Goal: Communication & Community: Answer question/provide support

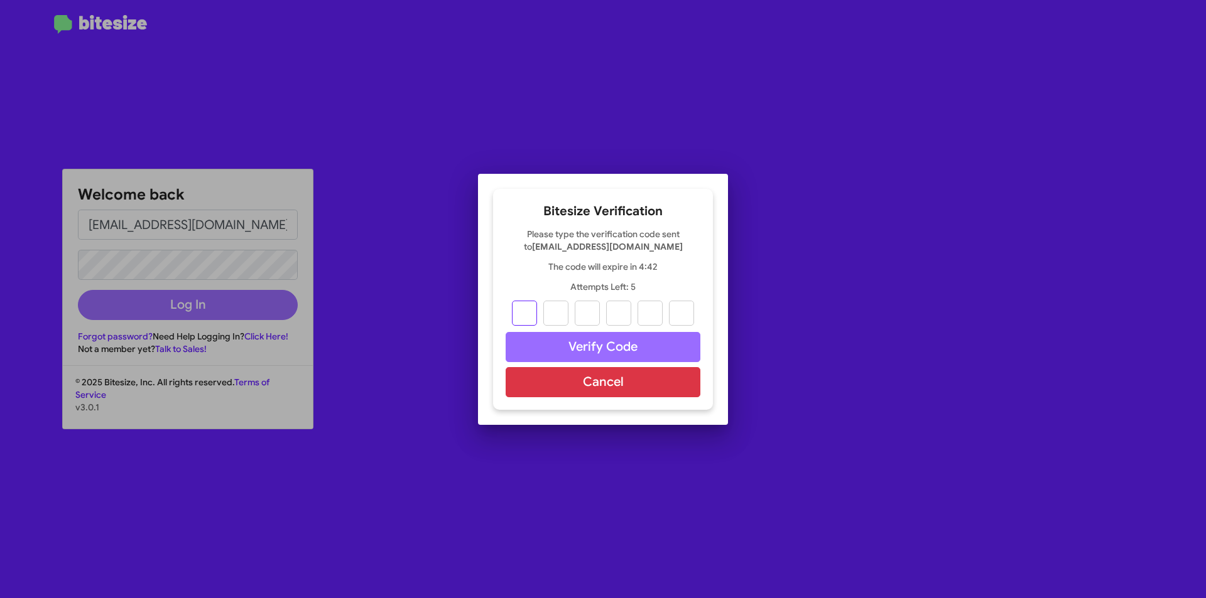
type input "9"
type input "8"
type input "5"
type input "1"
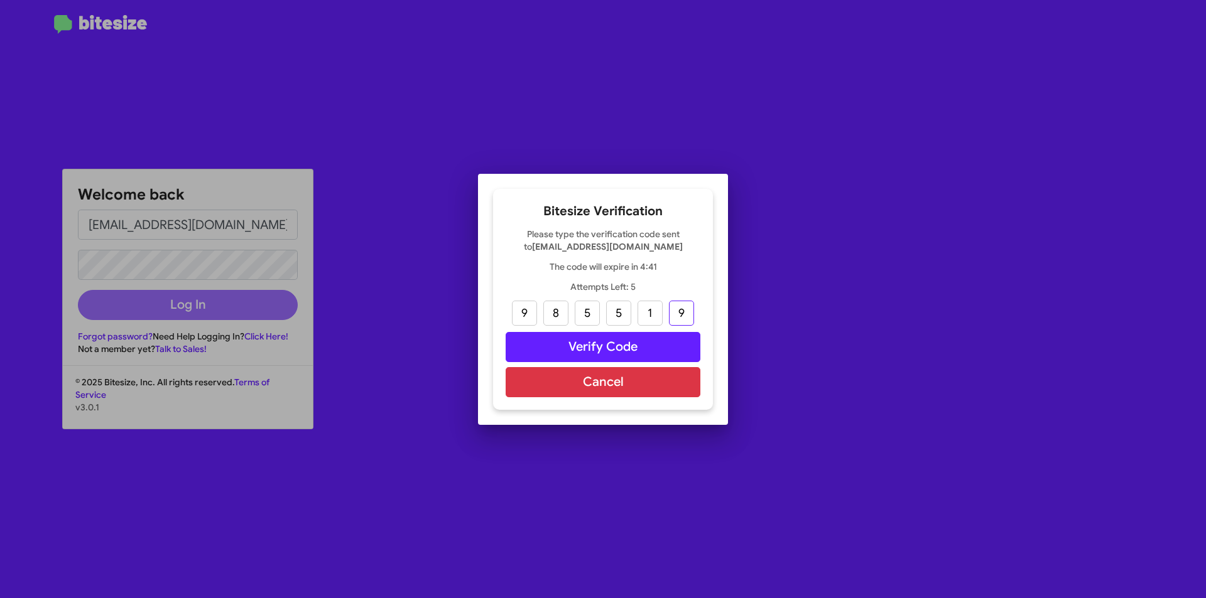
type input "9"
click at [281, 309] on div at bounding box center [603, 299] width 1206 height 598
click at [635, 350] on button "Verify Code" at bounding box center [602, 347] width 195 height 30
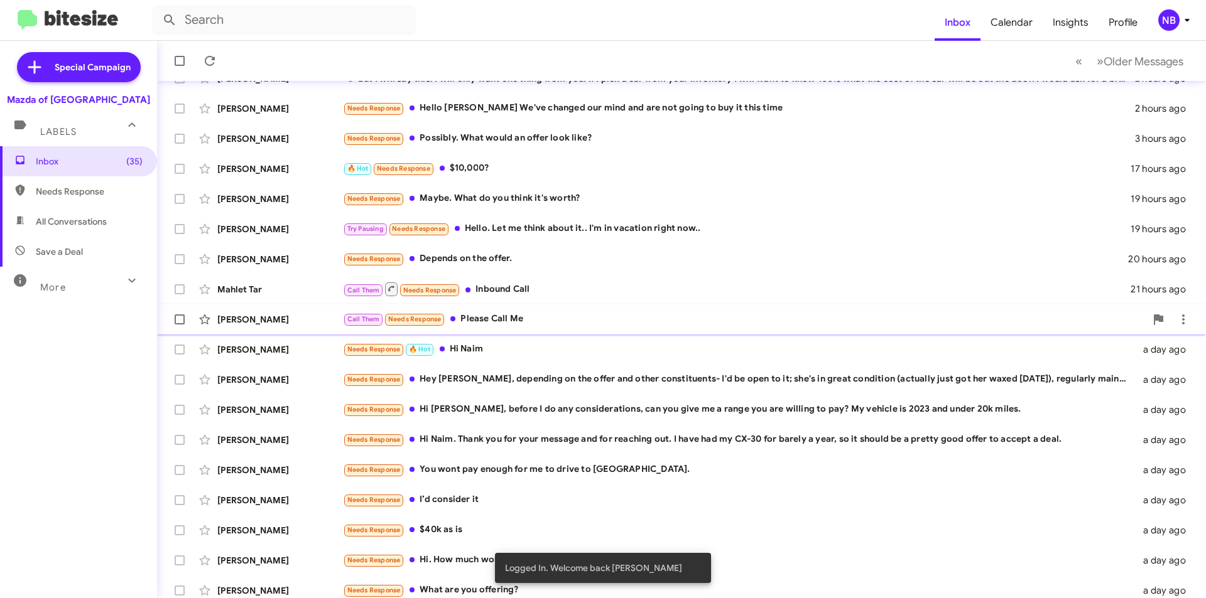
scroll to position [131, 0]
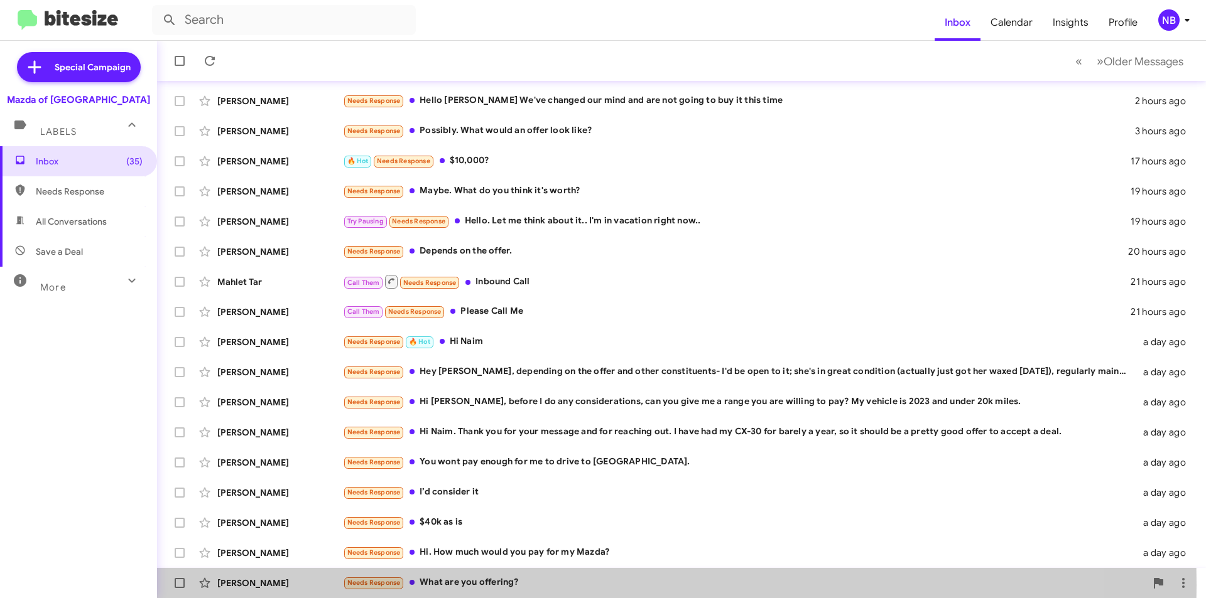
click at [512, 585] on div "Needs Response What are you offering?" at bounding box center [744, 583] width 802 height 14
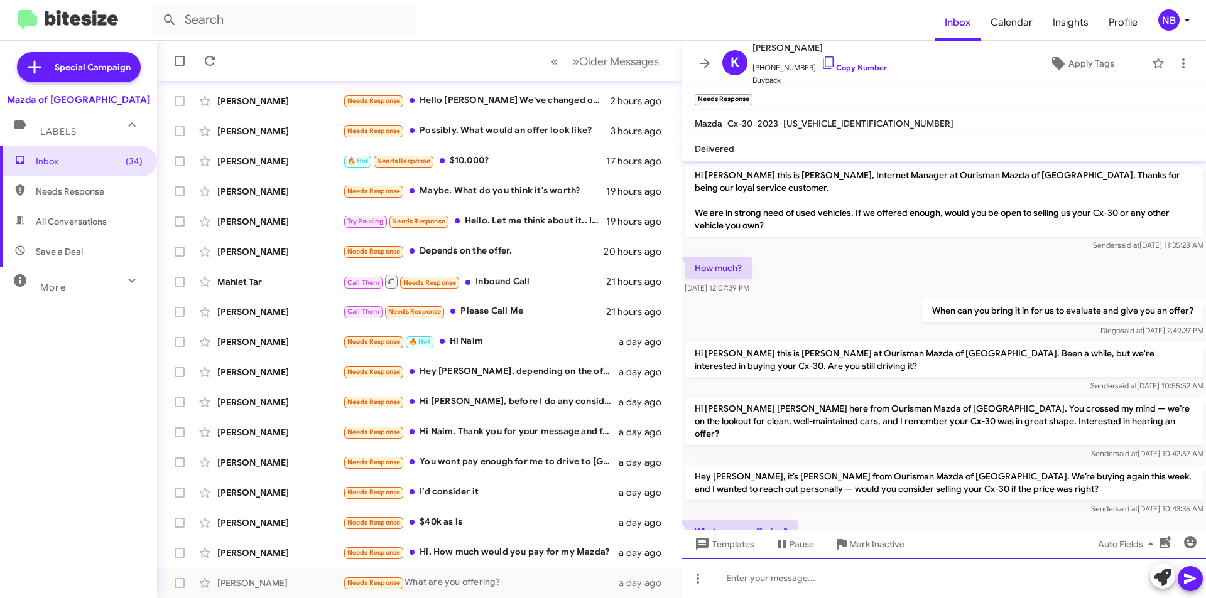
click at [821, 569] on div at bounding box center [944, 578] width 524 height 40
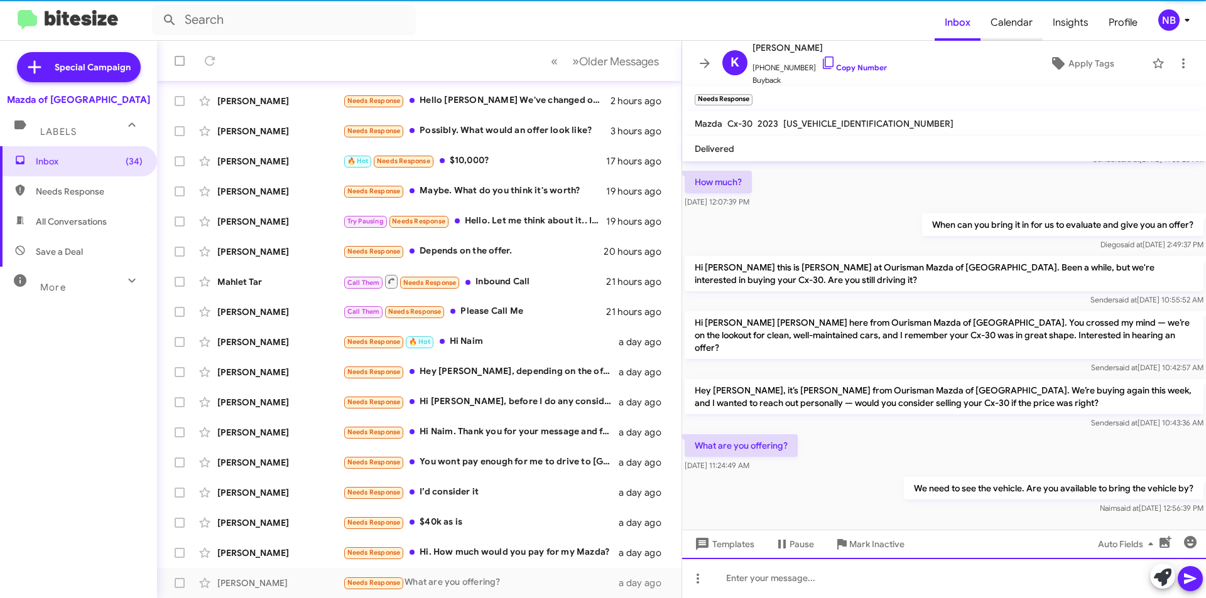
scroll to position [61, 0]
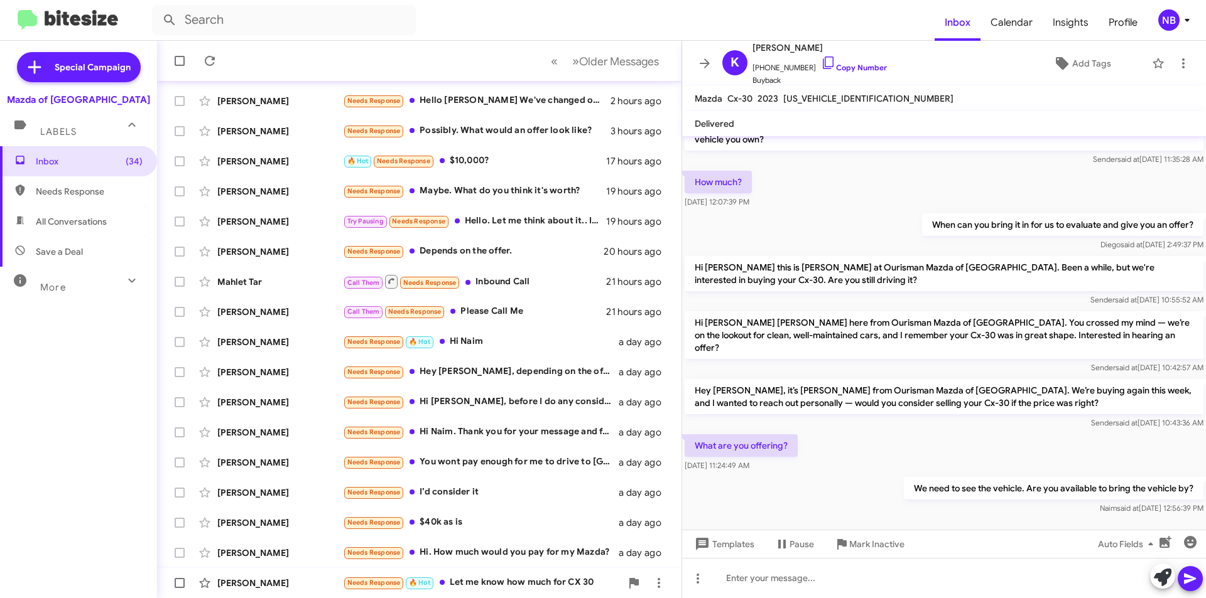
click at [519, 584] on div "Needs Response 🔥 Hot Let me know how much for CX 30" at bounding box center [482, 583] width 278 height 14
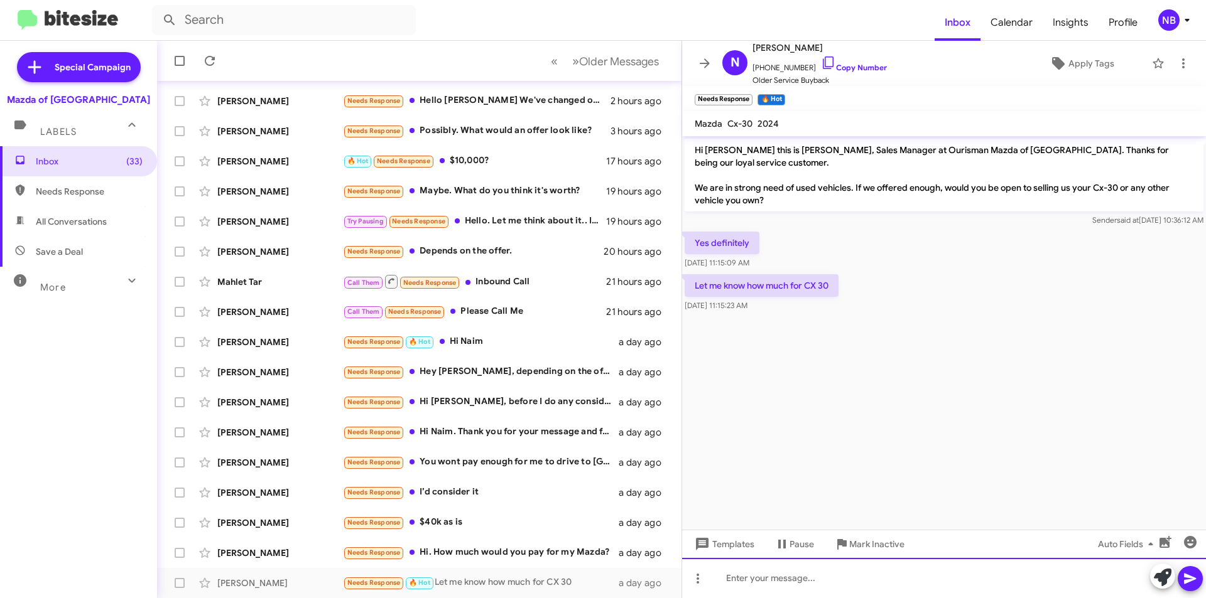
click at [782, 568] on div at bounding box center [944, 578] width 524 height 40
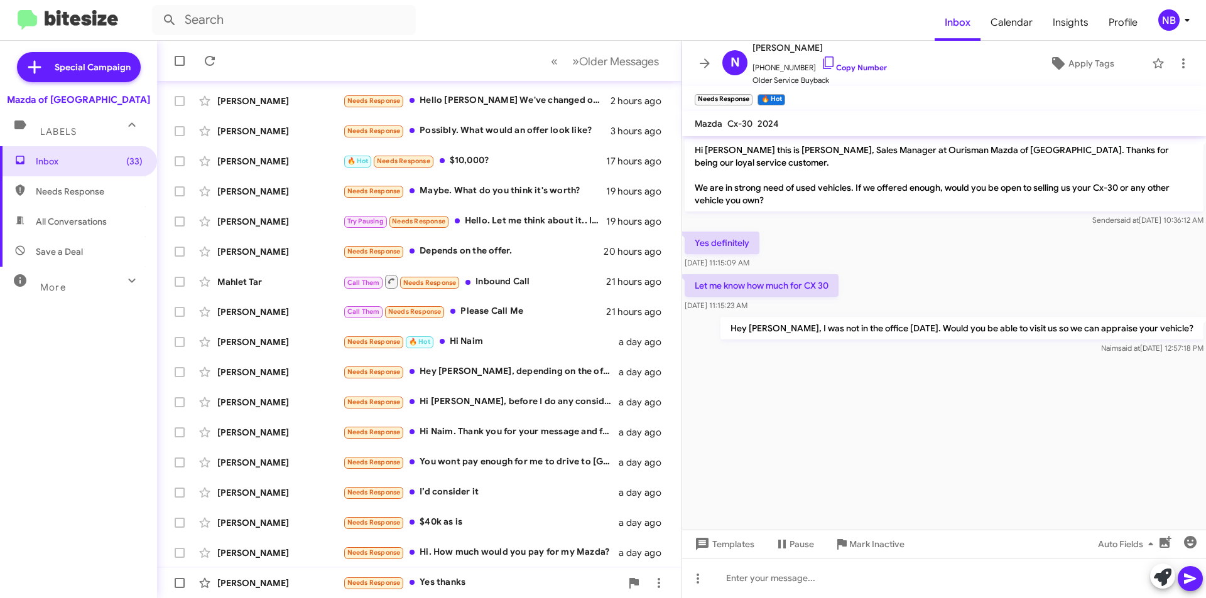
click at [463, 580] on div "Needs Response Yes thanks" at bounding box center [482, 583] width 278 height 14
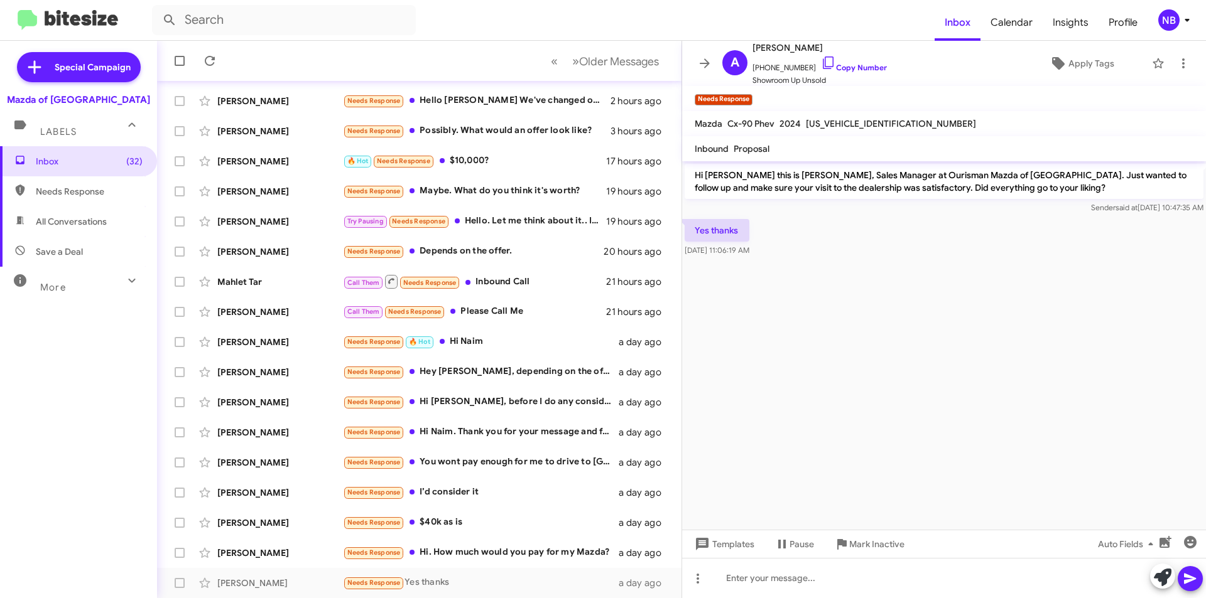
drag, startPoint x: 855, startPoint y: 172, endPoint x: 970, endPoint y: 196, distance: 116.7
click at [970, 196] on p "Hi [PERSON_NAME] this is [PERSON_NAME], Sales Manager at Ourisman Mazda of [GEO…" at bounding box center [943, 181] width 519 height 35
click at [939, 190] on p "Hi [PERSON_NAME] this is [PERSON_NAME], Sales Manager at Ourisman Mazda of [GEO…" at bounding box center [943, 181] width 519 height 35
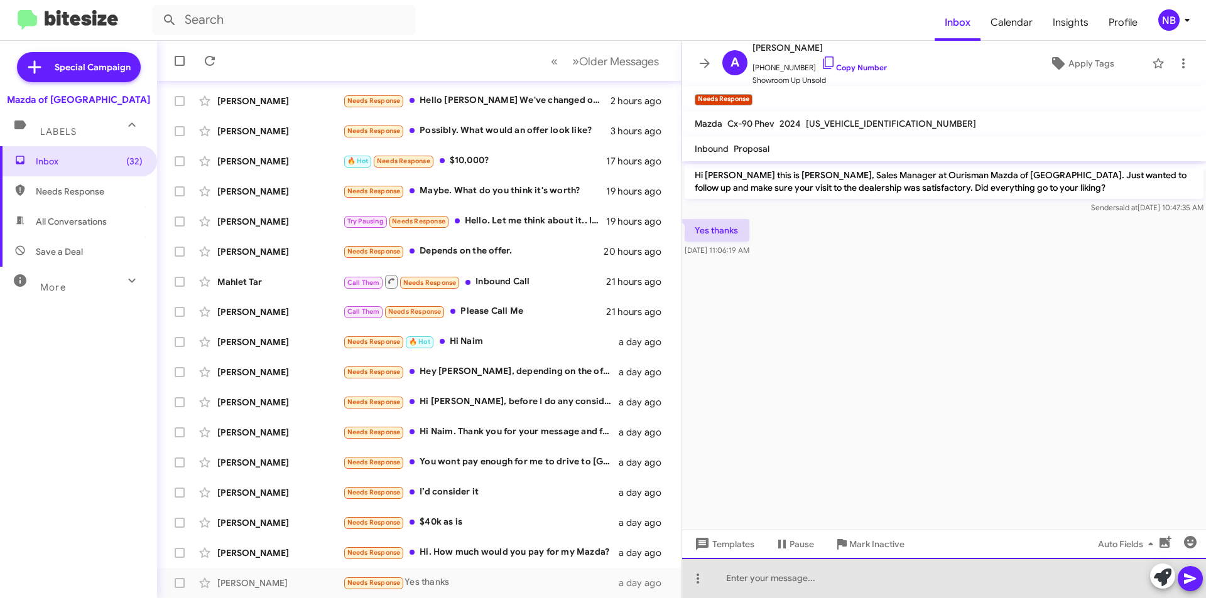
click at [770, 588] on div at bounding box center [944, 578] width 524 height 40
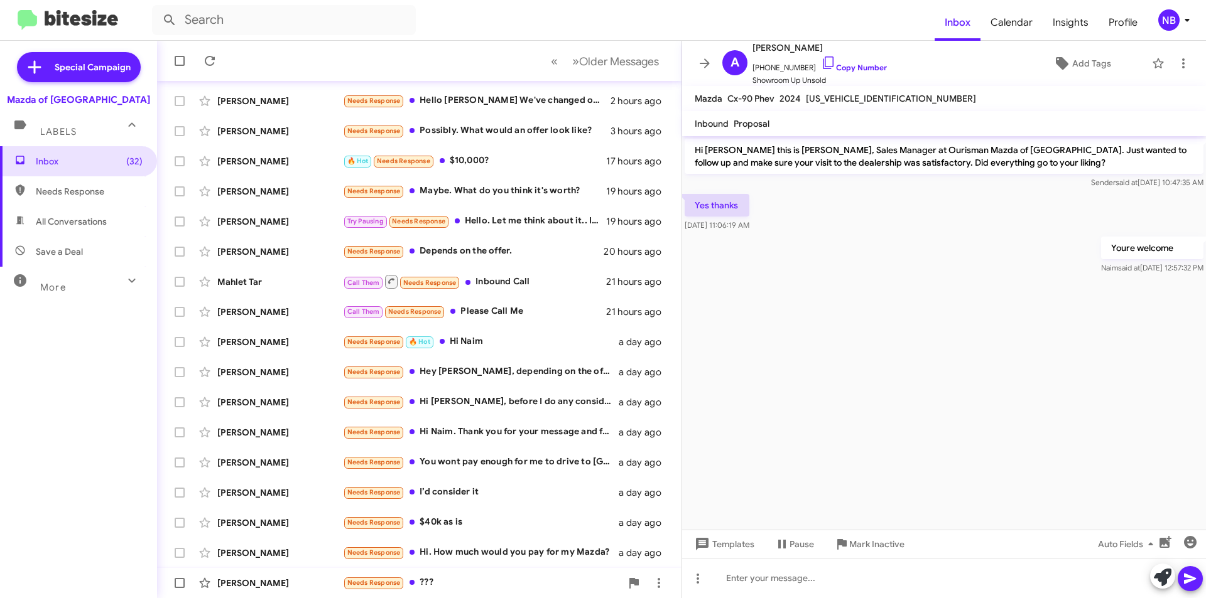
click at [479, 576] on div "Needs Response ???" at bounding box center [482, 583] width 278 height 14
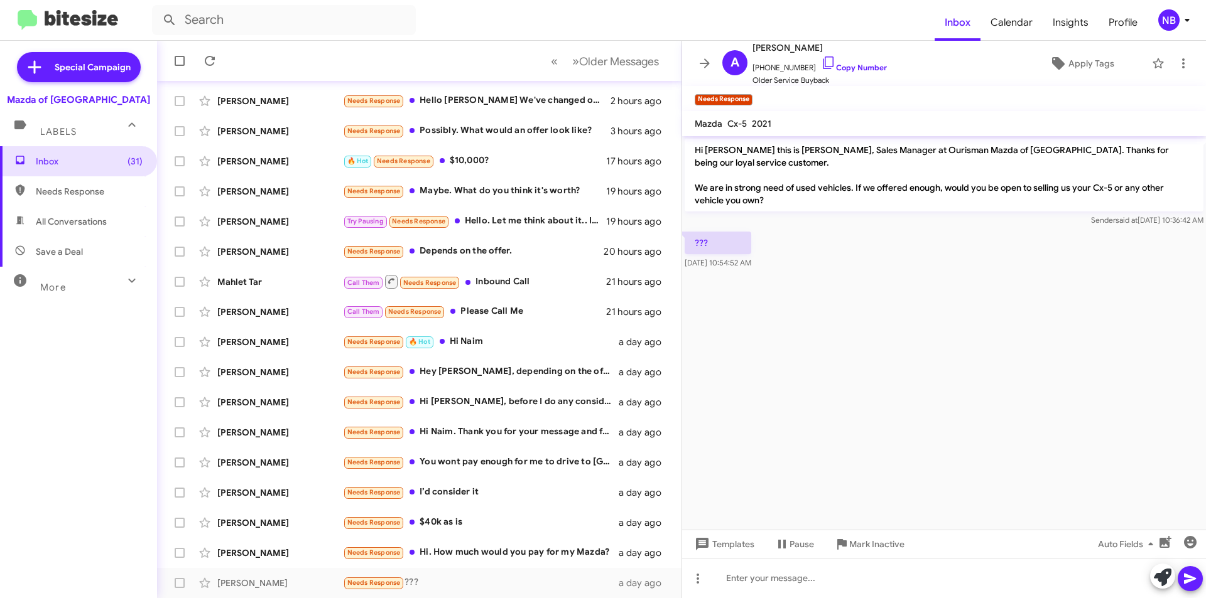
drag, startPoint x: 748, startPoint y: 181, endPoint x: 961, endPoint y: 211, distance: 215.0
click at [961, 211] on div "Hi [PERSON_NAME] this is [PERSON_NAME], Sales Manager at Ourisman Mazda of [GEO…" at bounding box center [943, 183] width 519 height 88
click at [802, 577] on div at bounding box center [944, 578] width 524 height 40
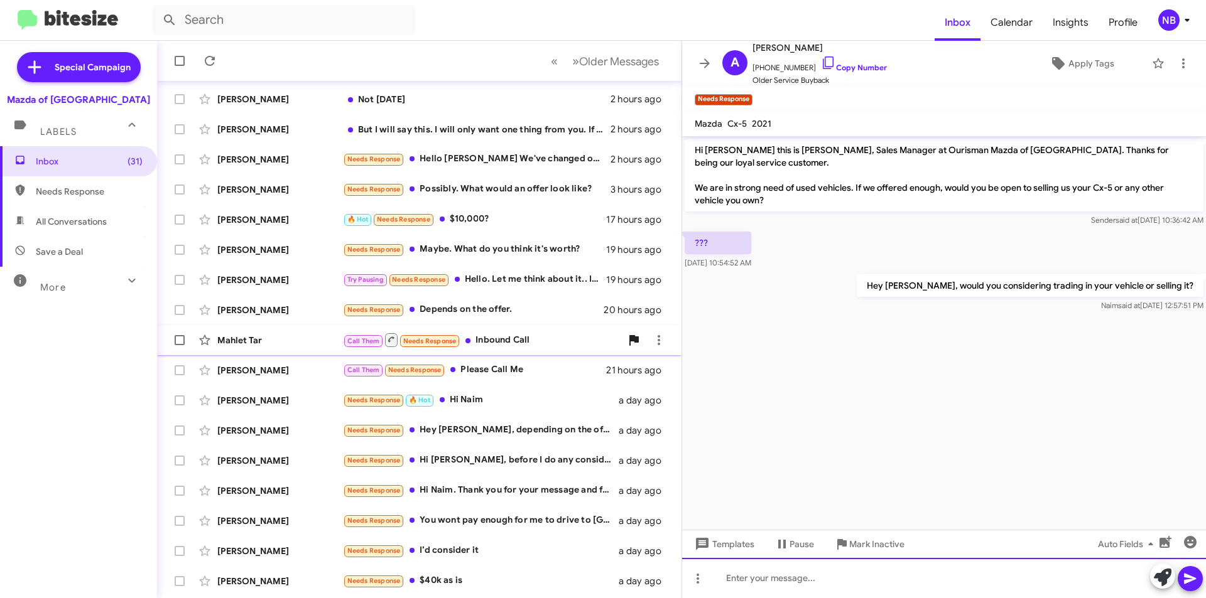
scroll to position [131, 0]
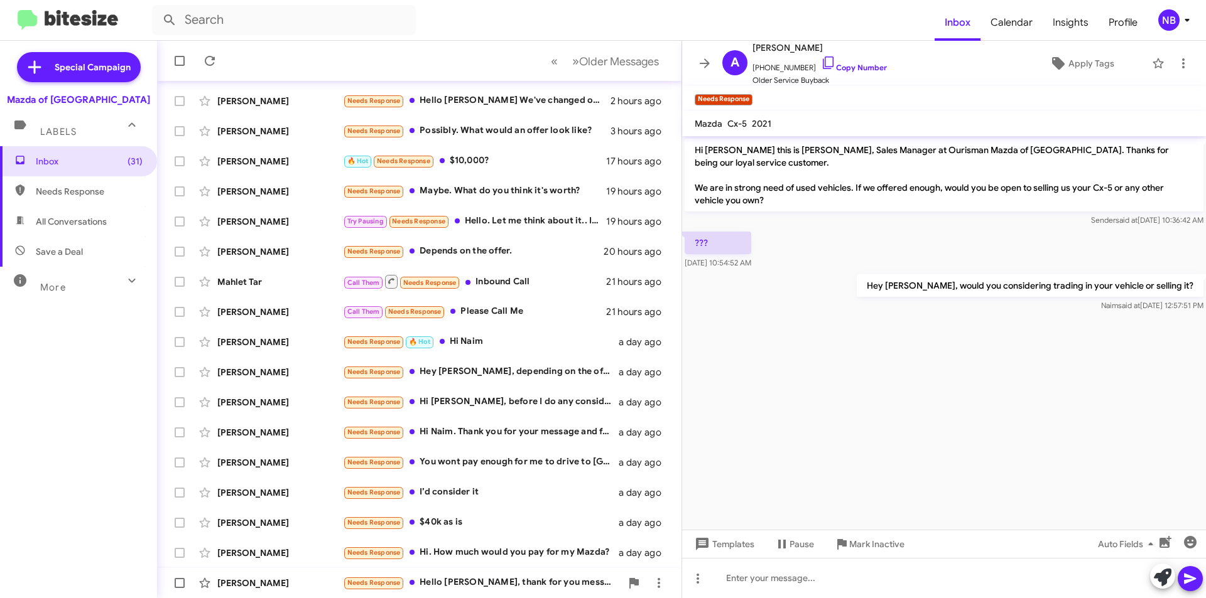
click at [549, 585] on div "Needs Response Hello [PERSON_NAME], thank for you message, I want to refinance …" at bounding box center [482, 583] width 278 height 14
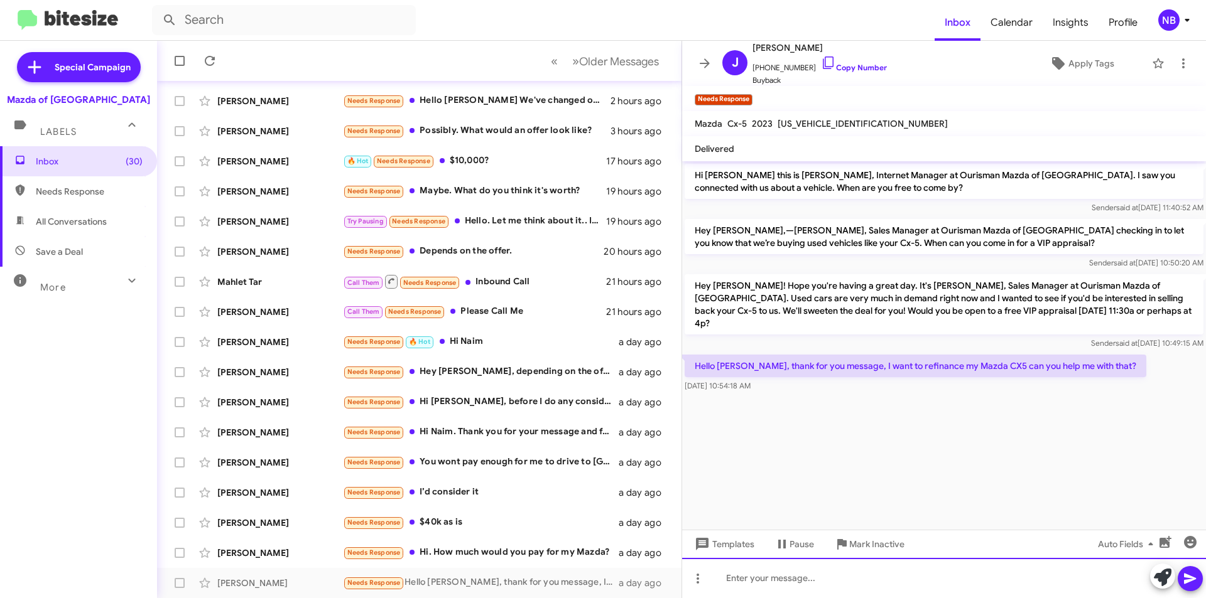
click at [913, 566] on div at bounding box center [944, 578] width 524 height 40
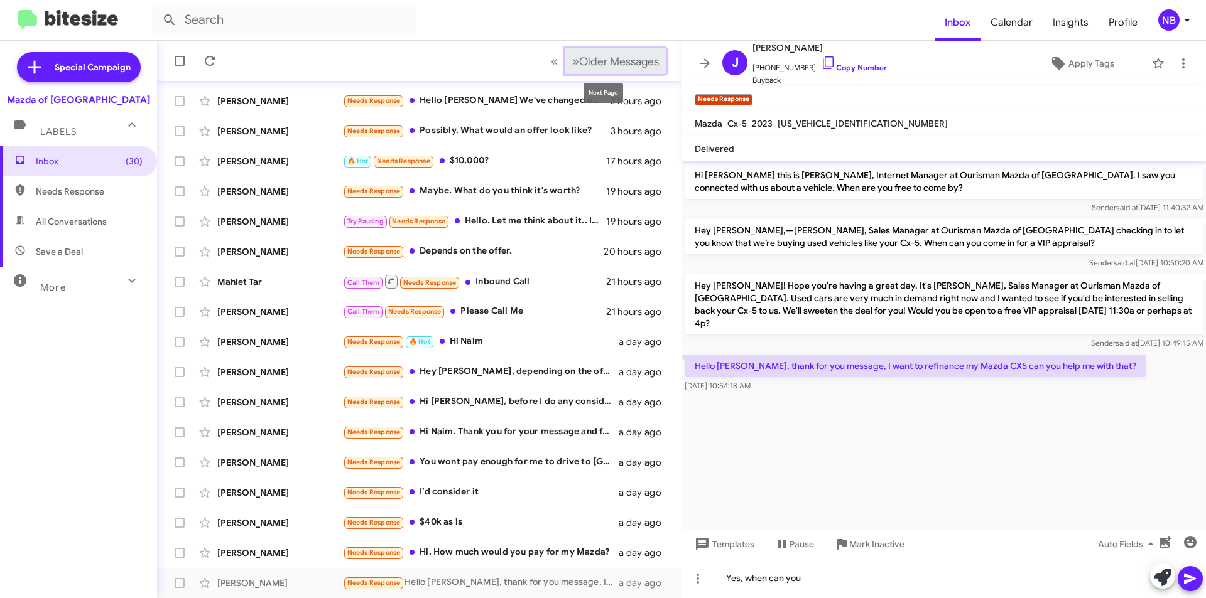
click at [605, 64] on span "Older Messages" at bounding box center [619, 62] width 80 height 14
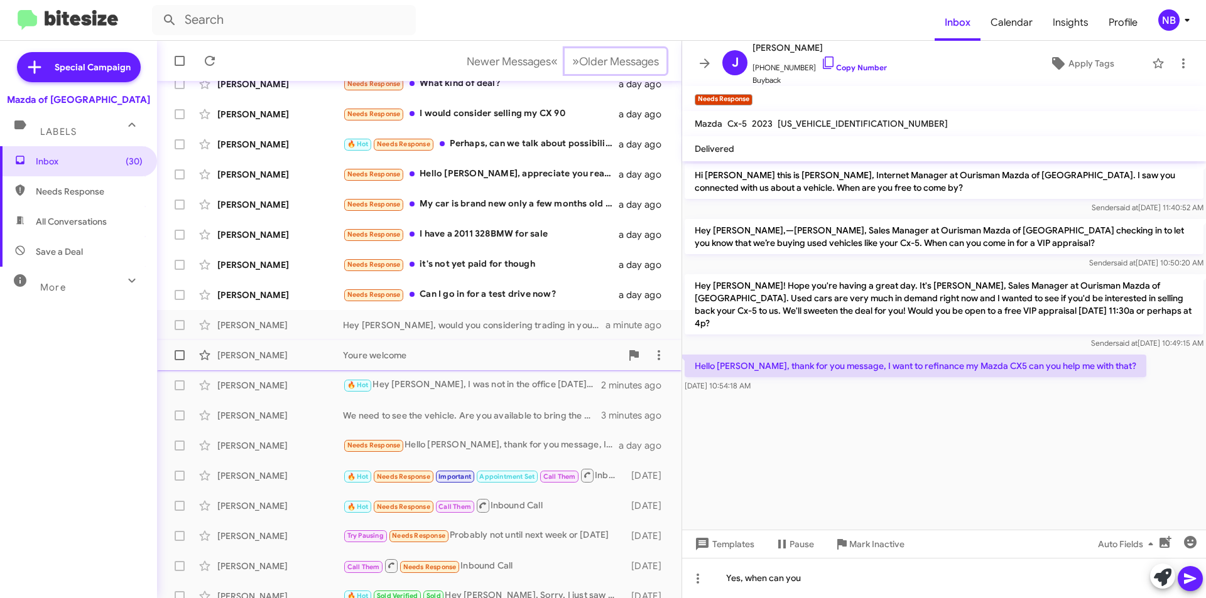
scroll to position [126, 0]
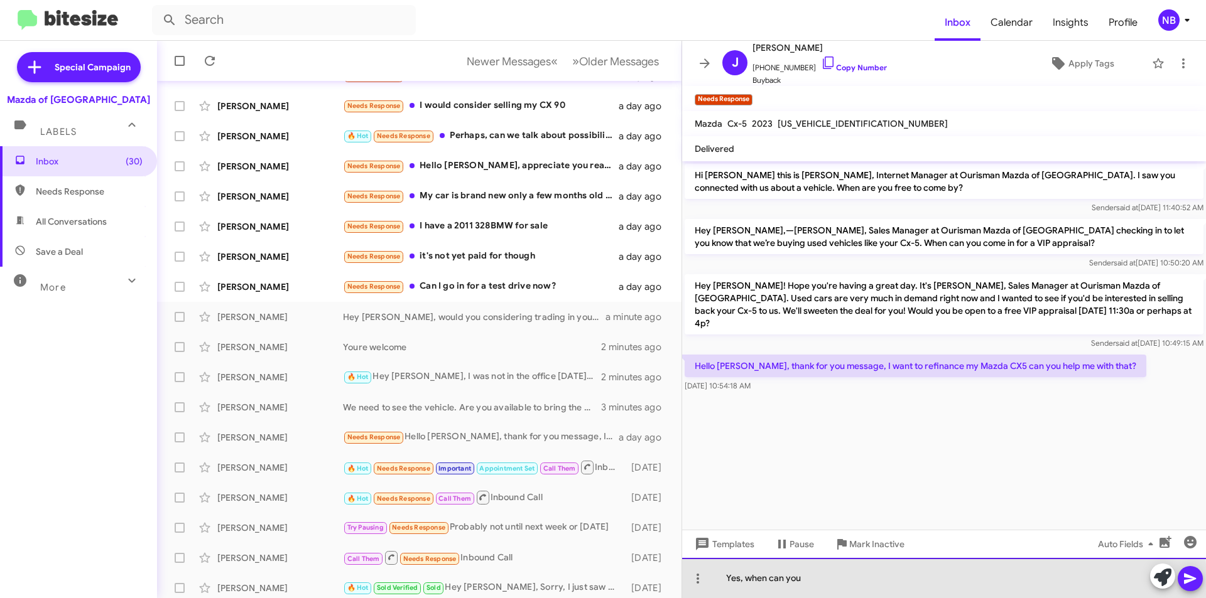
click at [848, 584] on div "Yes, when can you" at bounding box center [944, 578] width 524 height 40
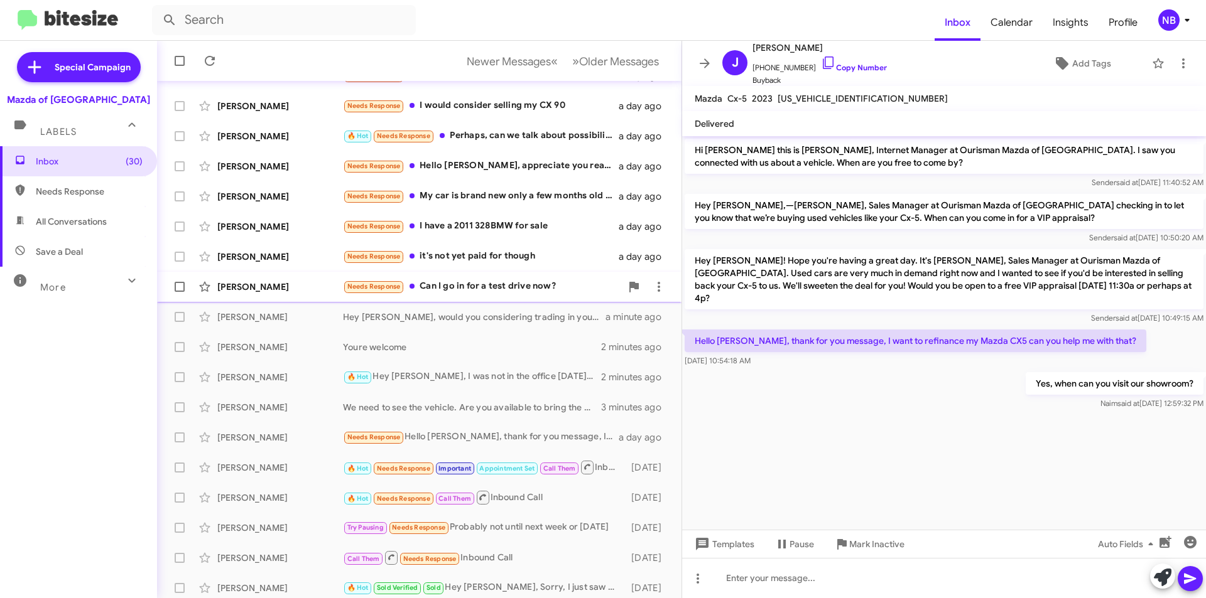
click at [533, 284] on div "Needs Response Can I go in for a test drive now?" at bounding box center [482, 286] width 278 height 14
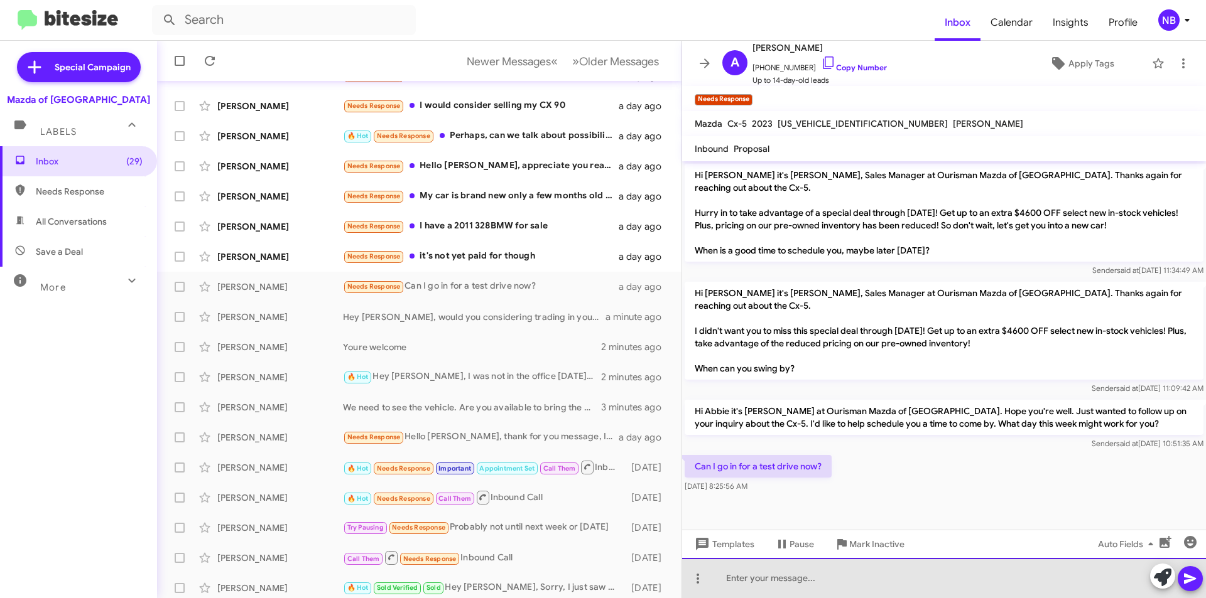
click at [841, 579] on div at bounding box center [944, 578] width 524 height 40
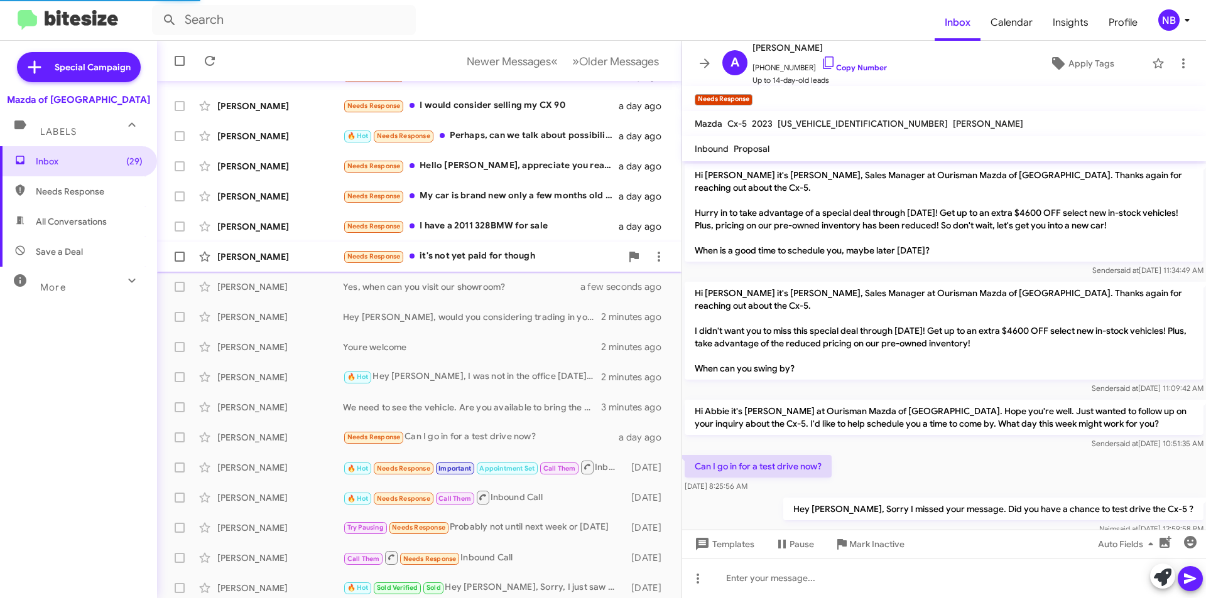
click at [496, 267] on div "[PERSON_NAME] Needs Response it's not yet paid for though a day ago" at bounding box center [419, 256] width 504 height 25
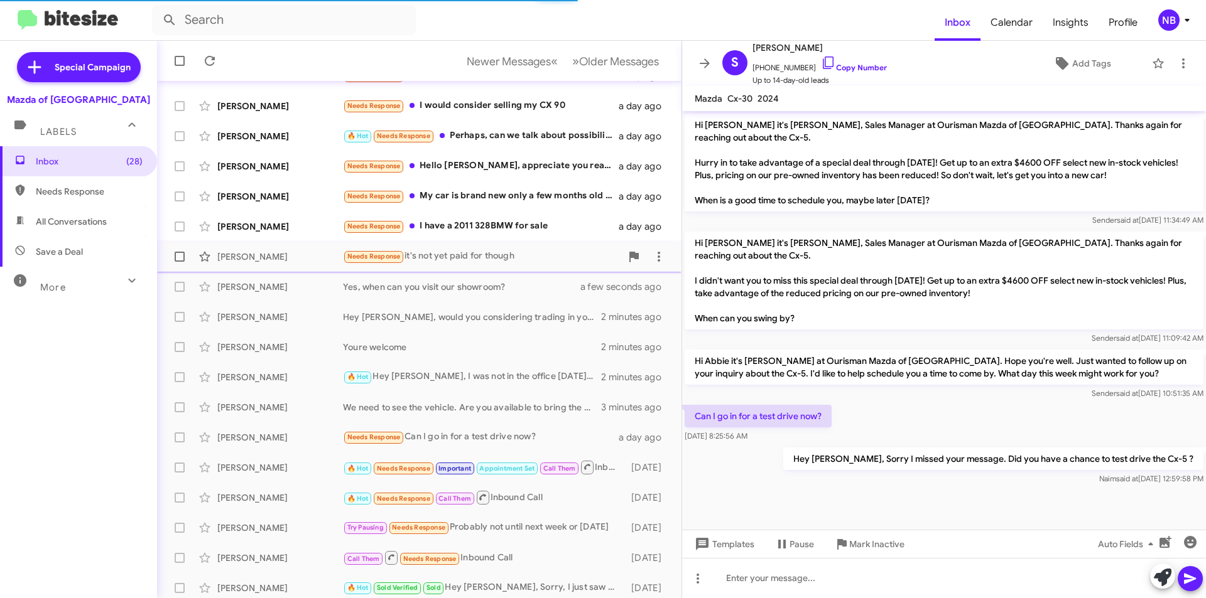
click at [544, 261] on div "Needs Response it's not yet paid for though" at bounding box center [482, 256] width 278 height 14
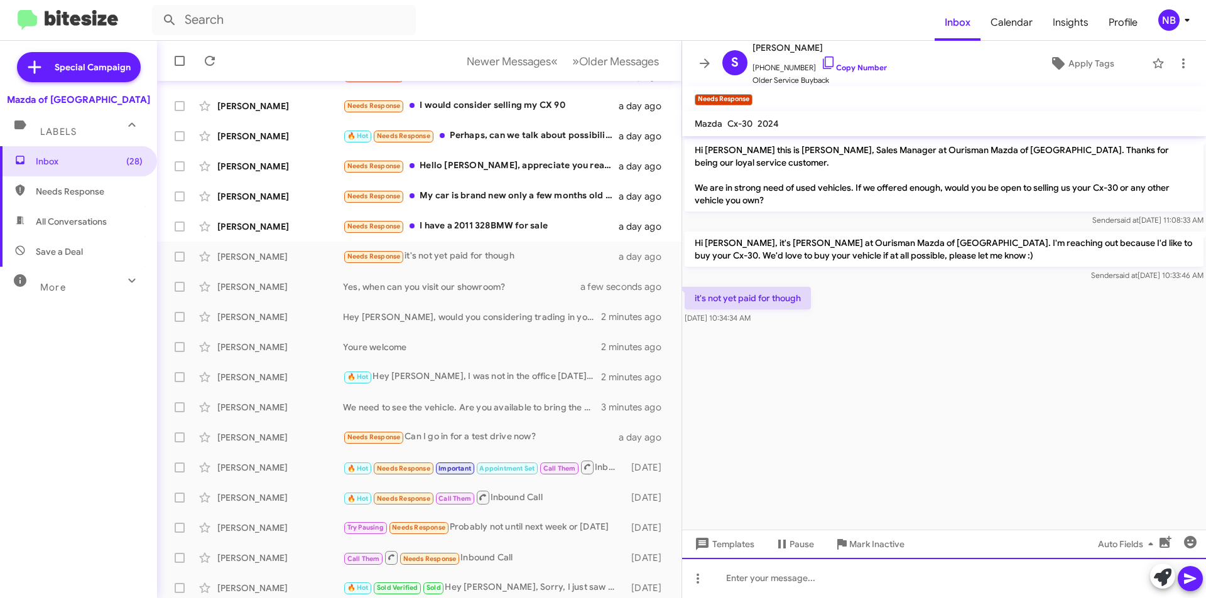
drag, startPoint x: 804, startPoint y: 575, endPoint x: 808, endPoint y: 562, distance: 13.1
click at [806, 575] on div at bounding box center [944, 578] width 524 height 40
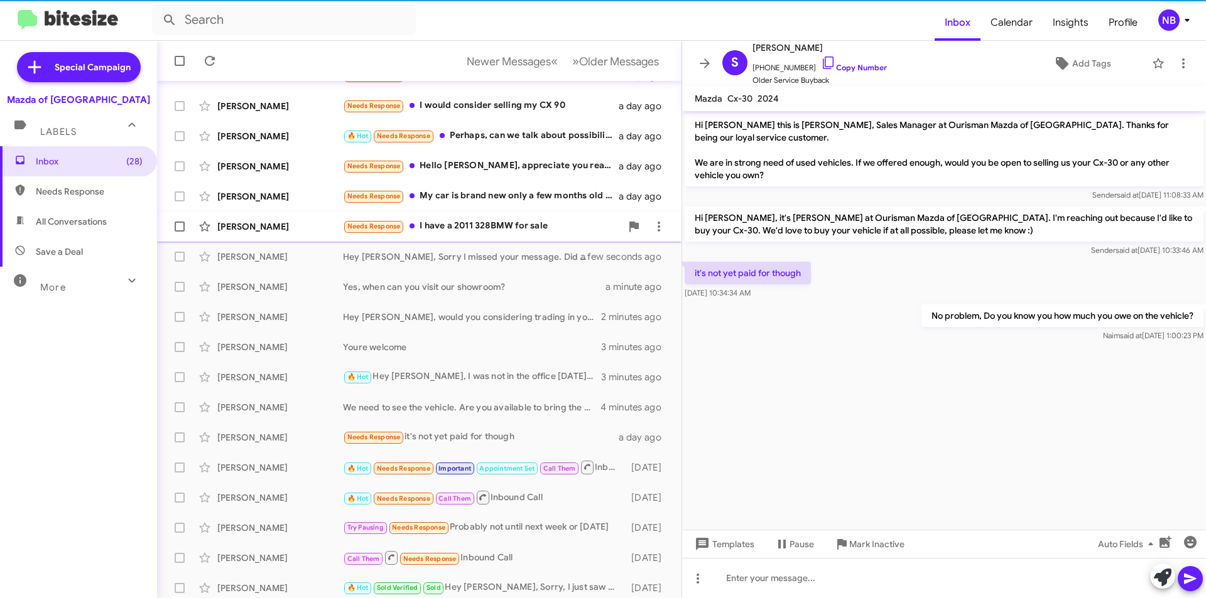
click at [482, 222] on div "Needs Response I have a 2011 328BMW for sale" at bounding box center [482, 226] width 278 height 14
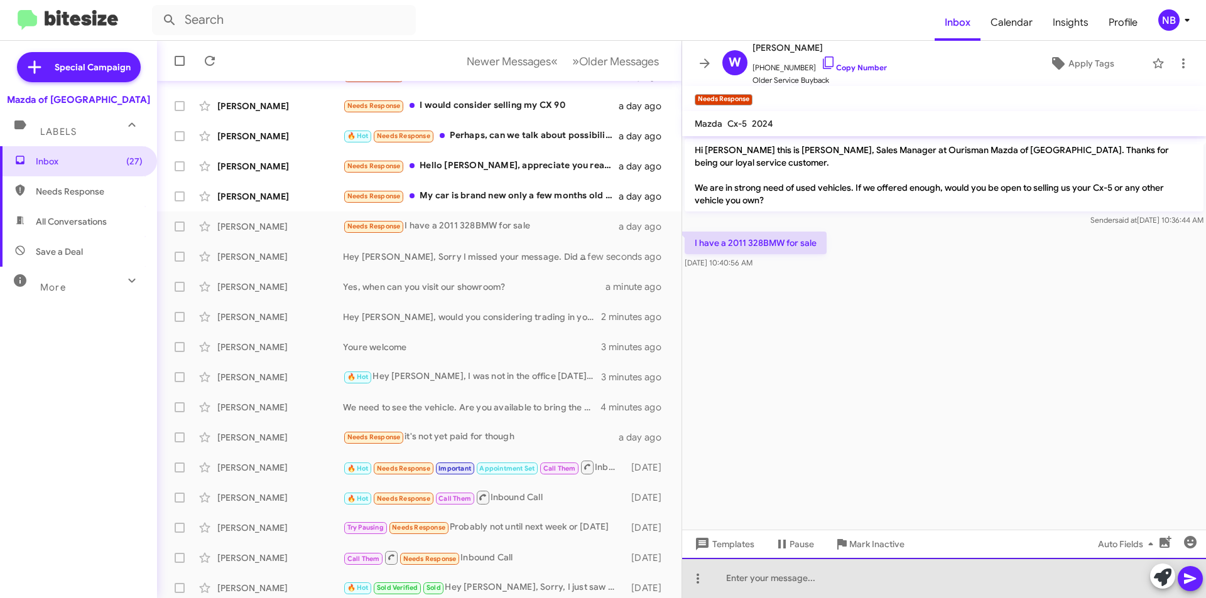
click at [805, 576] on div at bounding box center [944, 578] width 524 height 40
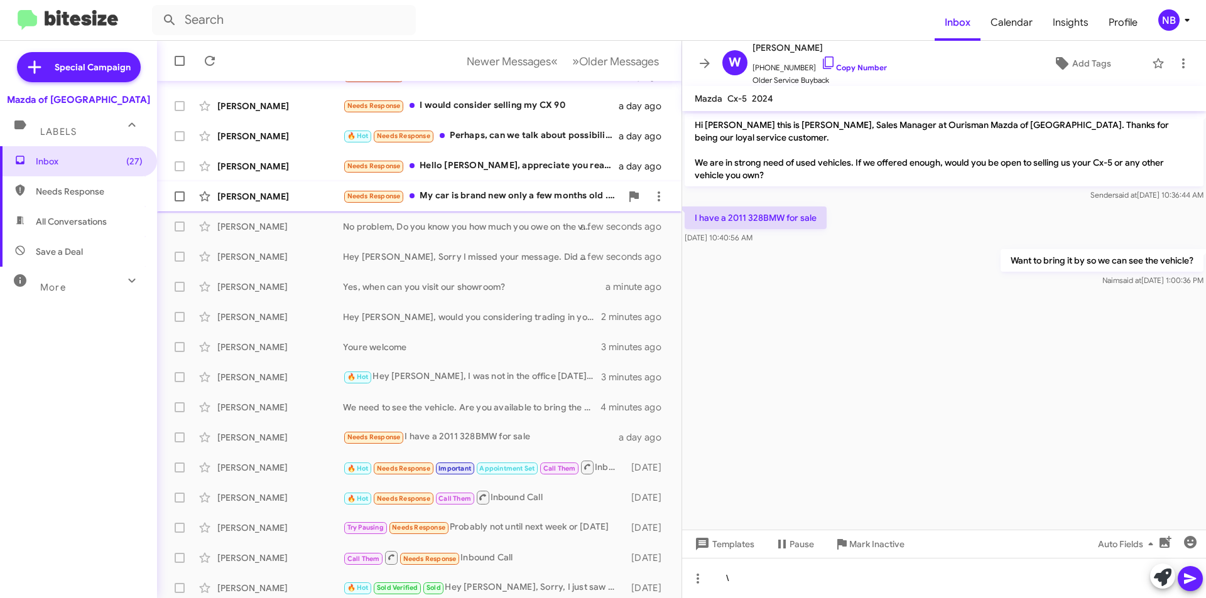
click at [529, 190] on div "Needs Response My car is brand new only a few months old . I sold you my previo…" at bounding box center [482, 196] width 278 height 14
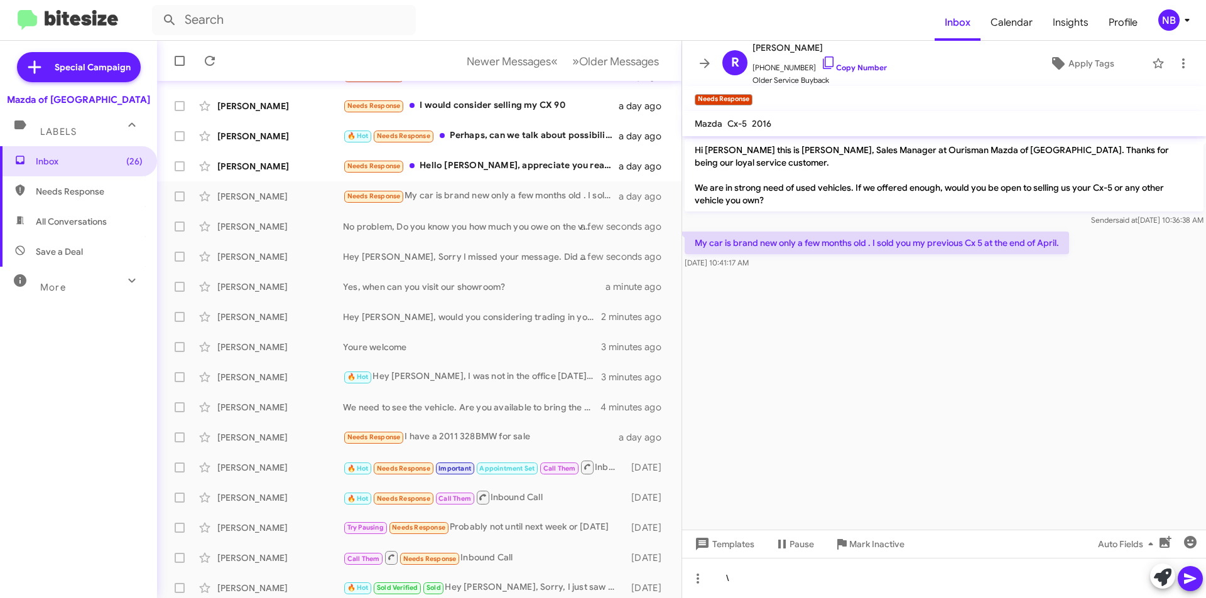
drag, startPoint x: 725, startPoint y: 232, endPoint x: 951, endPoint y: 245, distance: 227.0
click at [951, 245] on div "My car is brand new only a few months old . I sold you my previous Cx 5 at the …" at bounding box center [876, 251] width 384 height 38
click at [545, 163] on div "Needs Response Hello [PERSON_NAME], appreciate you reaching out. I'm not oppose…" at bounding box center [482, 166] width 278 height 14
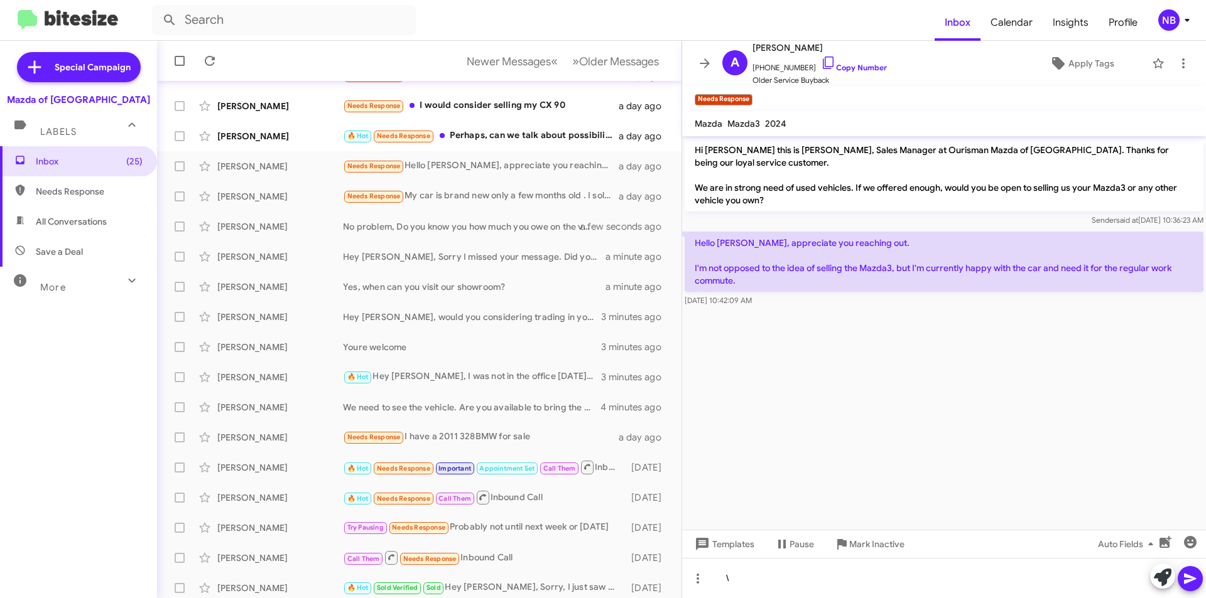
drag, startPoint x: 718, startPoint y: 267, endPoint x: 923, endPoint y: 280, distance: 205.7
click at [923, 280] on p "Hello [PERSON_NAME], appreciate you reaching out. I'm not opposed to the idea o…" at bounding box center [943, 262] width 519 height 60
click at [958, 268] on p "Hello [PERSON_NAME], appreciate you reaching out. I'm not opposed to the idea o…" at bounding box center [943, 262] width 519 height 60
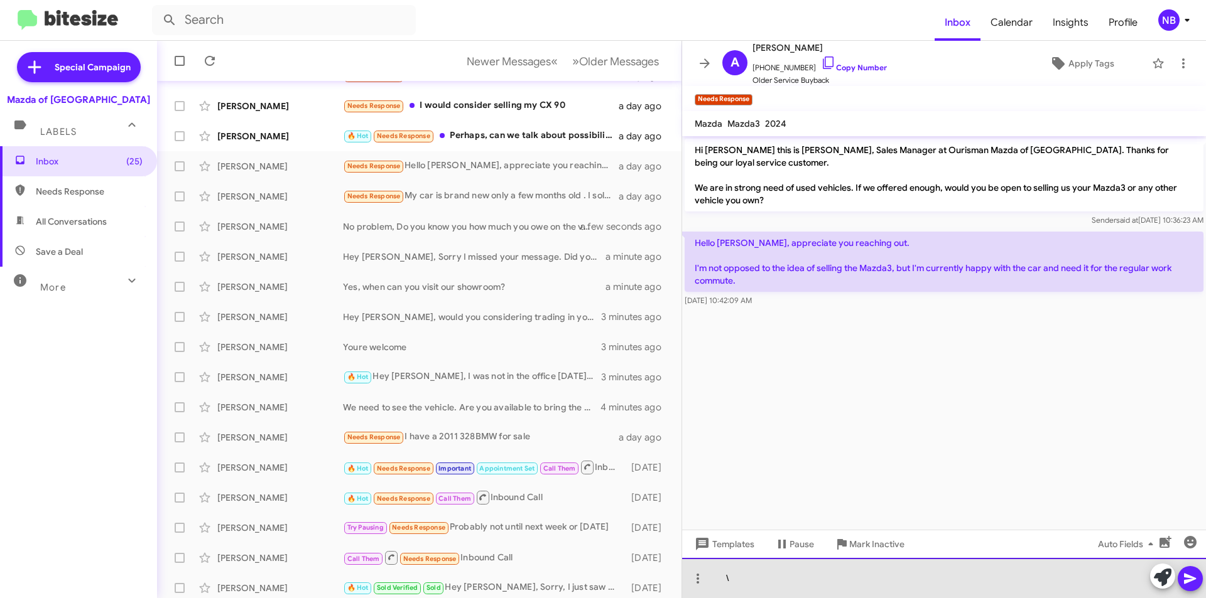
click at [789, 588] on div "\" at bounding box center [944, 578] width 524 height 40
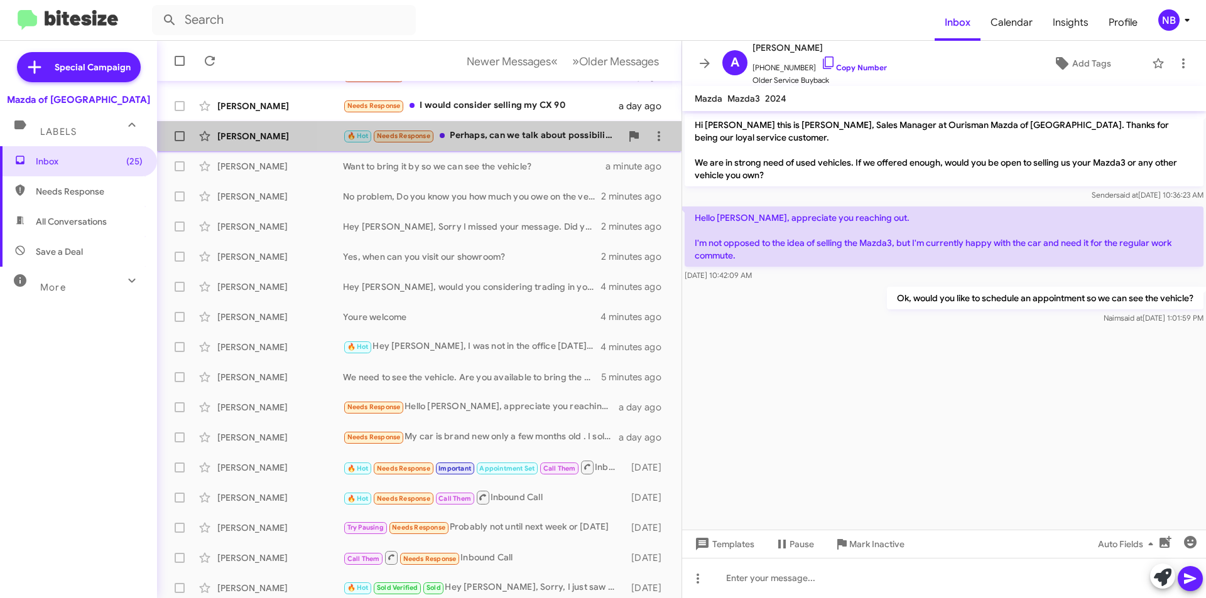
click at [539, 129] on div "🔥 Hot Needs Response Perhaps, can we talk about possibilities." at bounding box center [482, 136] width 278 height 14
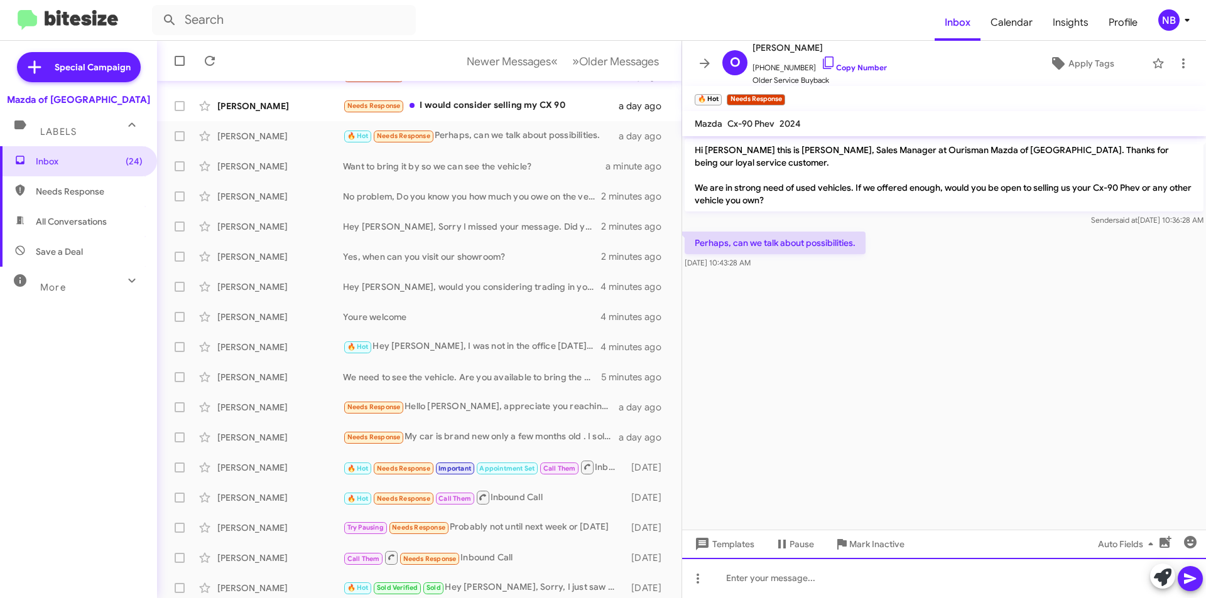
click at [748, 578] on div at bounding box center [944, 578] width 524 height 40
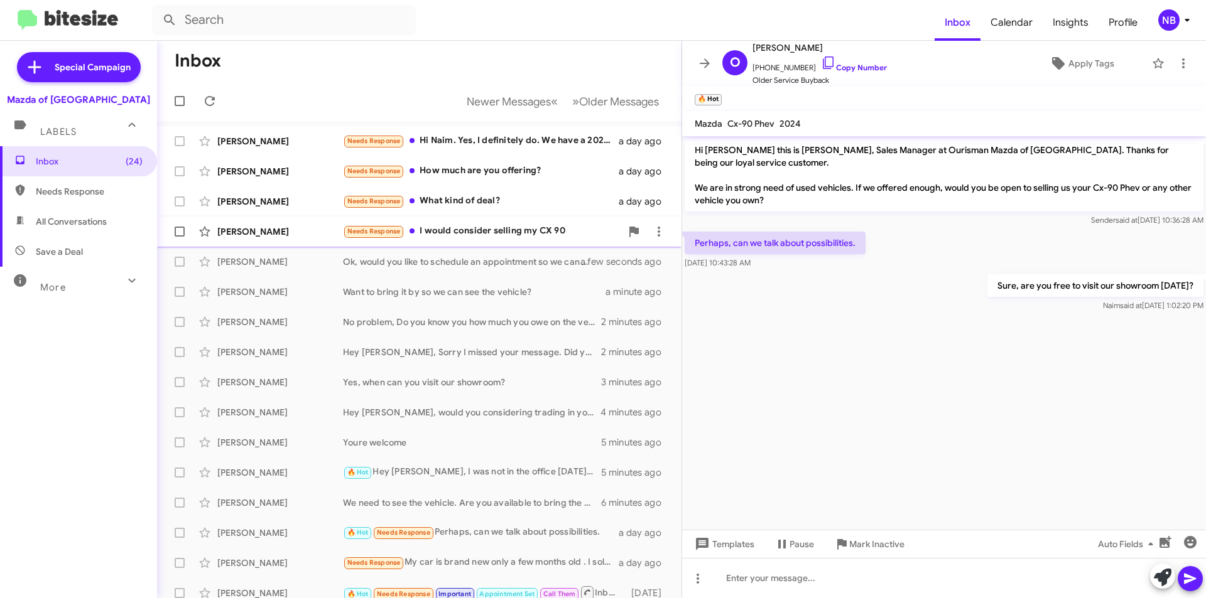
click at [520, 238] on div "Needs Response I would consider selling my CX 90" at bounding box center [482, 231] width 278 height 14
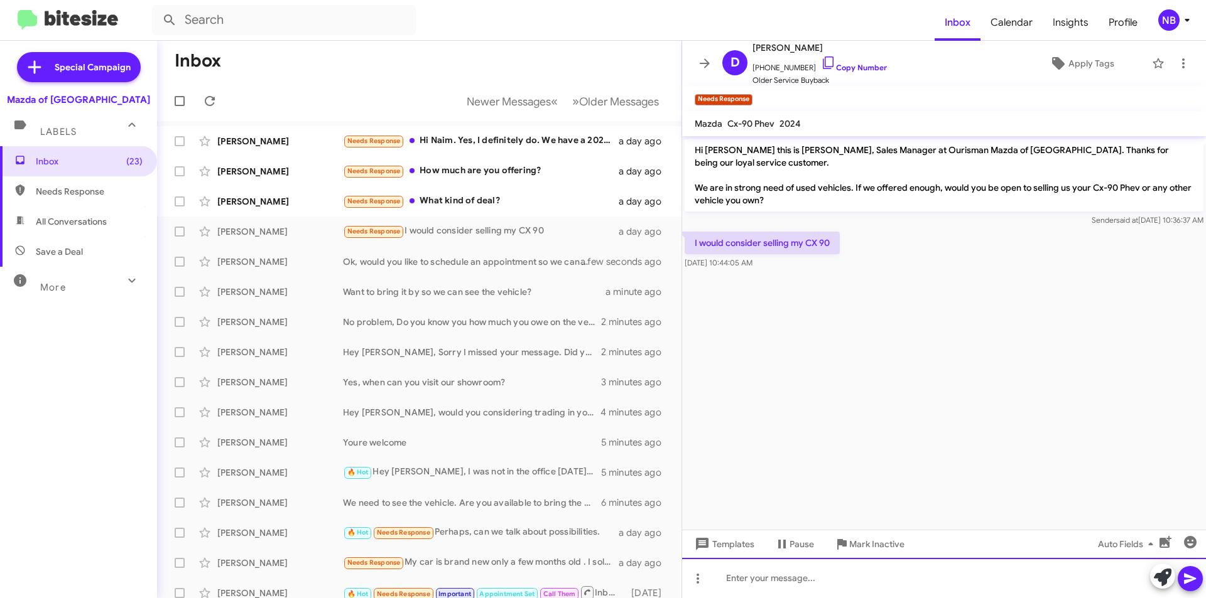
click at [819, 582] on div at bounding box center [944, 578] width 524 height 40
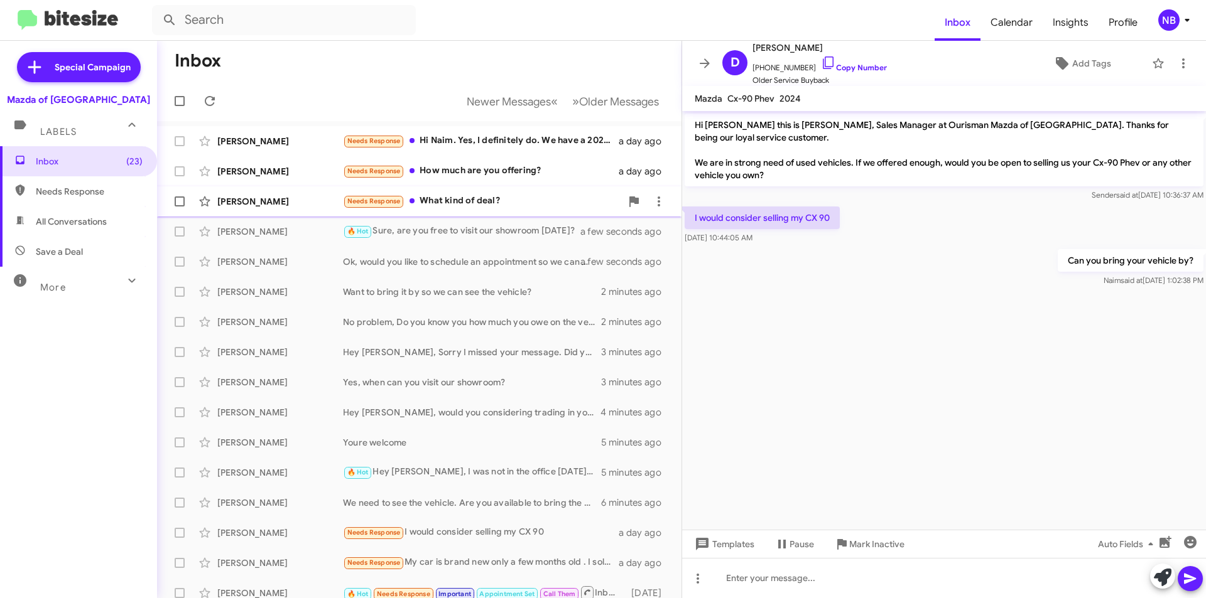
click at [538, 190] on div "[PERSON_NAME] Needs Response What kind of deal? a day ago" at bounding box center [419, 201] width 504 height 25
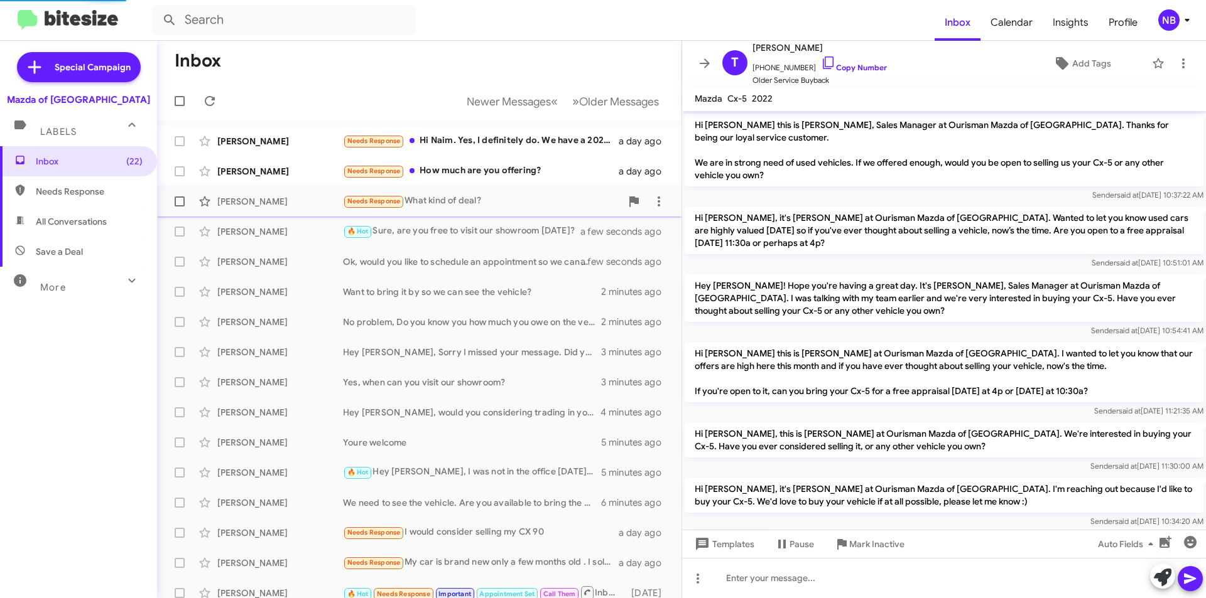
scroll to position [65, 0]
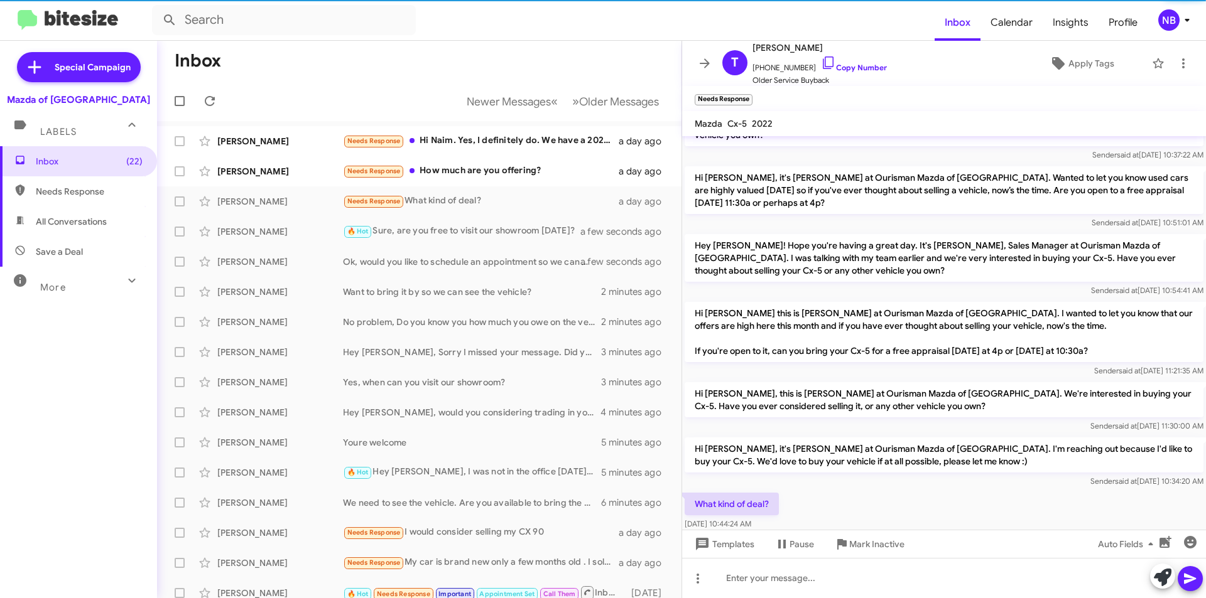
drag, startPoint x: 887, startPoint y: 453, endPoint x: 1032, endPoint y: 457, distance: 145.1
click at [1032, 457] on p "Hi [PERSON_NAME], it's [PERSON_NAME] at Ourisman Mazda of [GEOGRAPHIC_DATA]. I'…" at bounding box center [943, 455] width 519 height 35
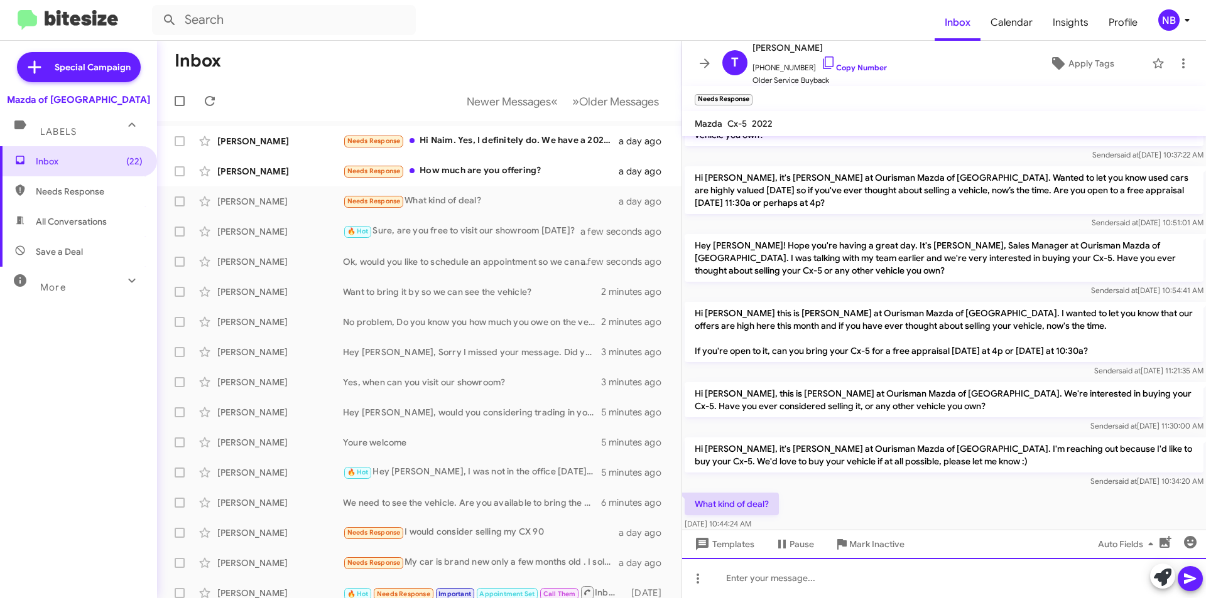
click at [829, 581] on div at bounding box center [944, 578] width 524 height 40
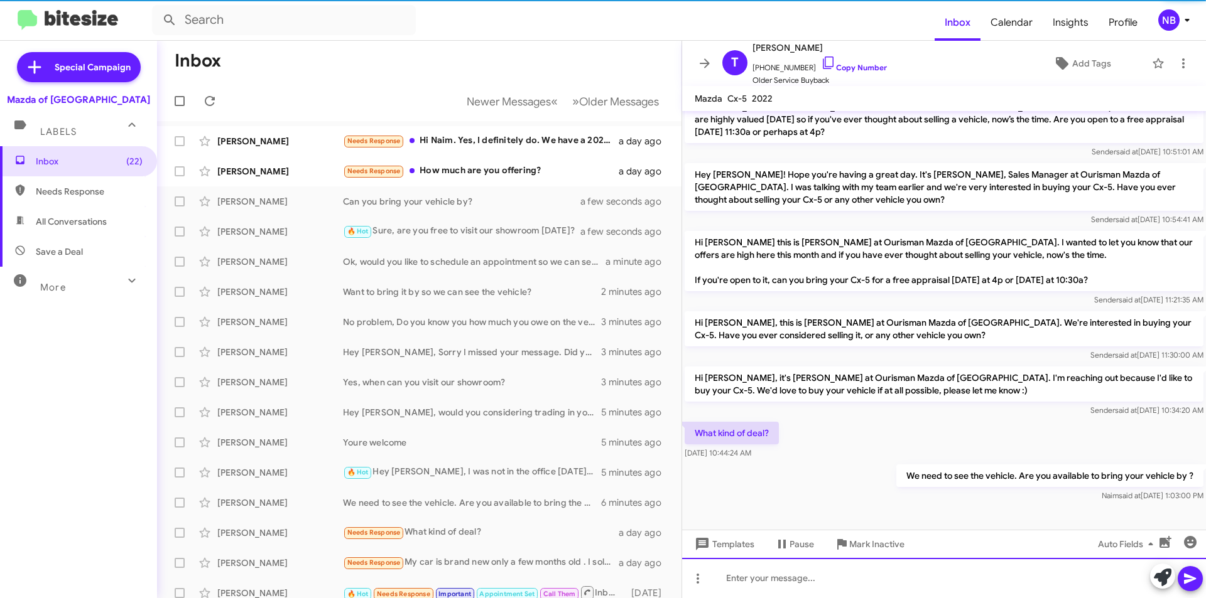
scroll to position [111, 0]
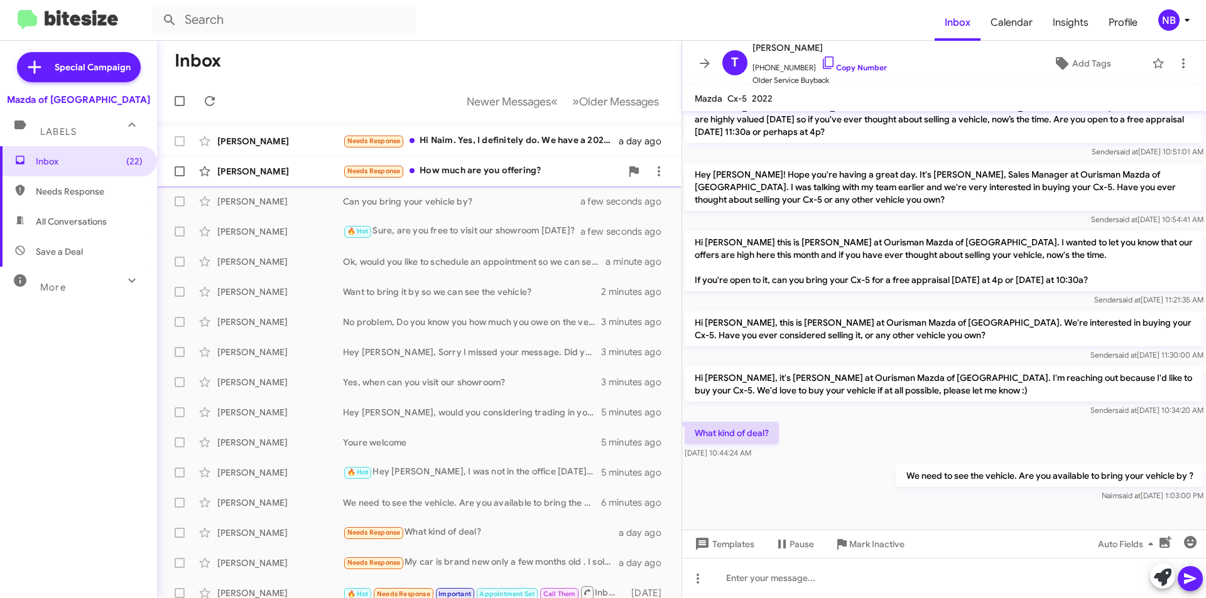
click at [509, 173] on div "Needs Response How much are you offering?" at bounding box center [482, 171] width 278 height 14
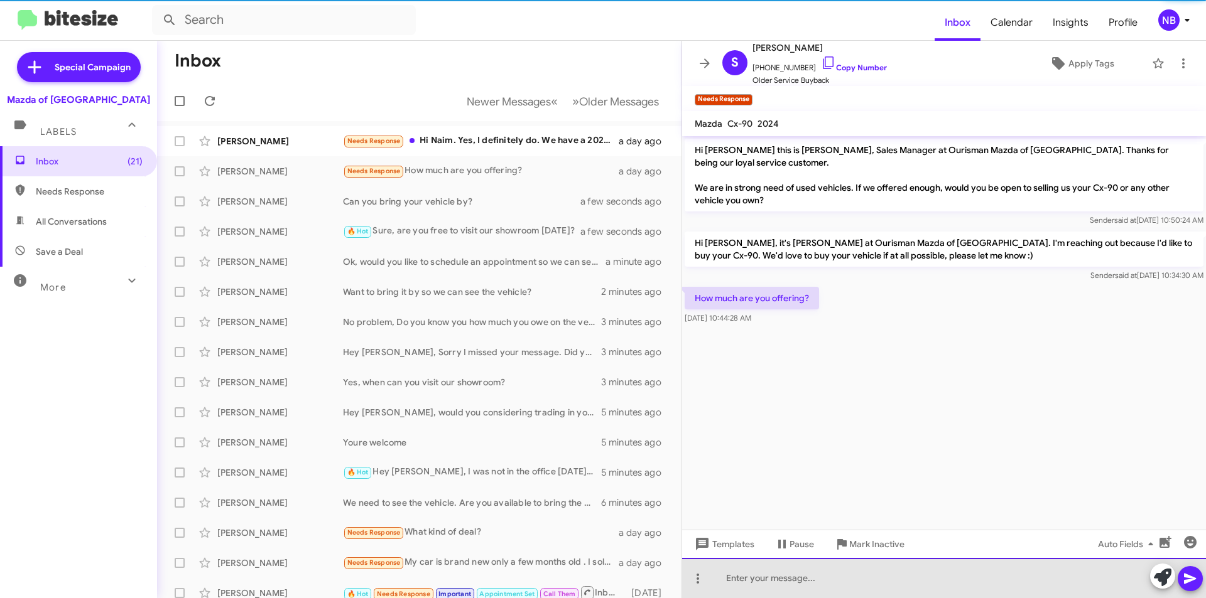
click at [770, 568] on div at bounding box center [944, 578] width 524 height 40
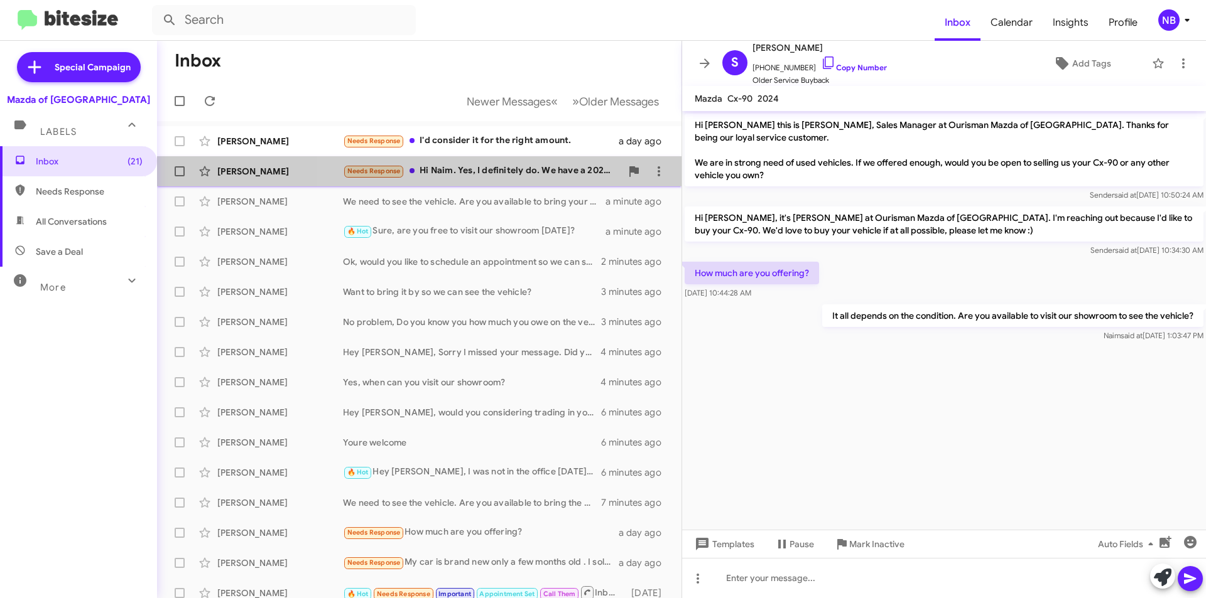
click at [505, 177] on div "Needs Response Hi [PERSON_NAME]. Yes, I definitely do. We have a 2020 CX 5 and …" at bounding box center [482, 171] width 278 height 14
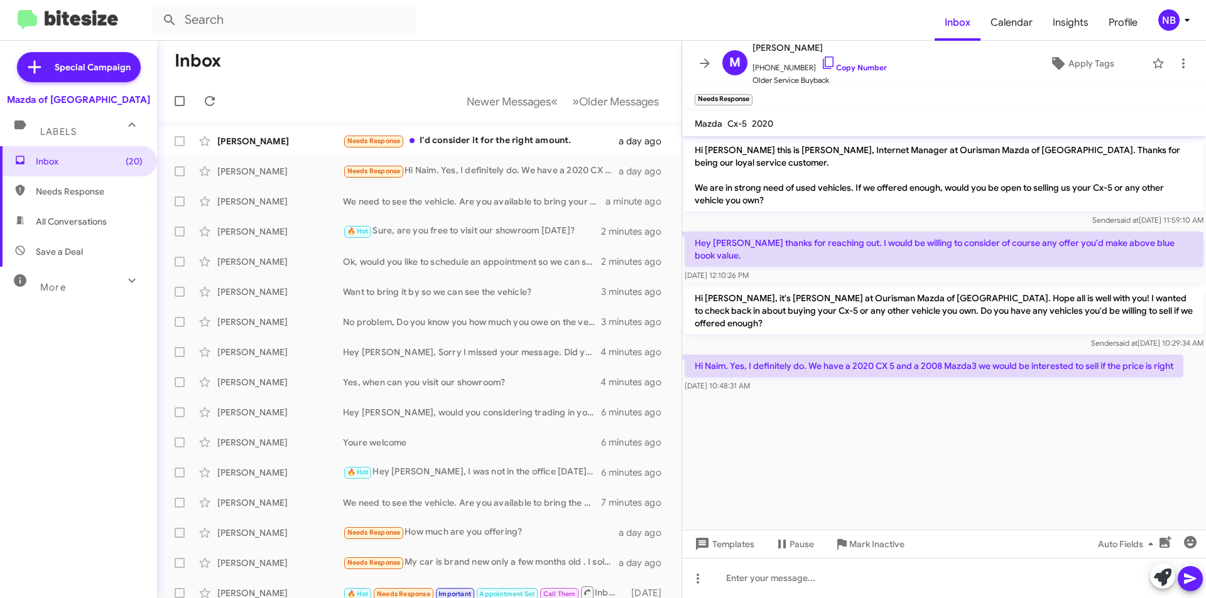
drag, startPoint x: 829, startPoint y: 343, endPoint x: 961, endPoint y: 361, distance: 132.4
click at [955, 360] on div "Hi Naim. Yes, I definitely do. We have a 2020 CX 5 and a 2008 Mazda3 we would b…" at bounding box center [933, 374] width 499 height 38
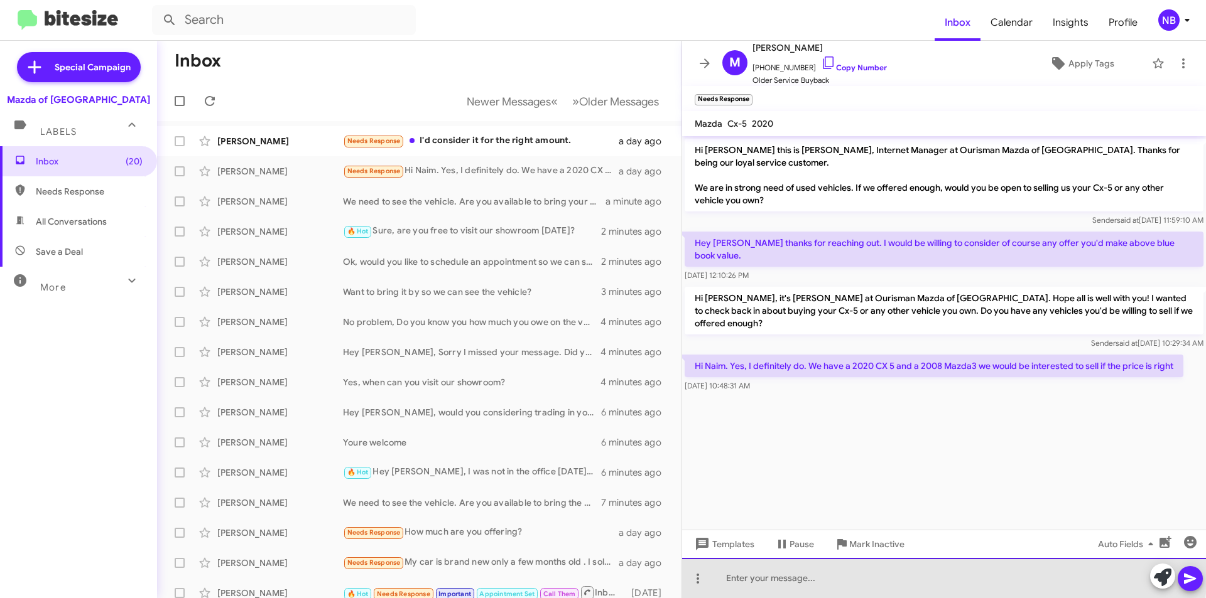
click at [800, 571] on div at bounding box center [944, 578] width 524 height 40
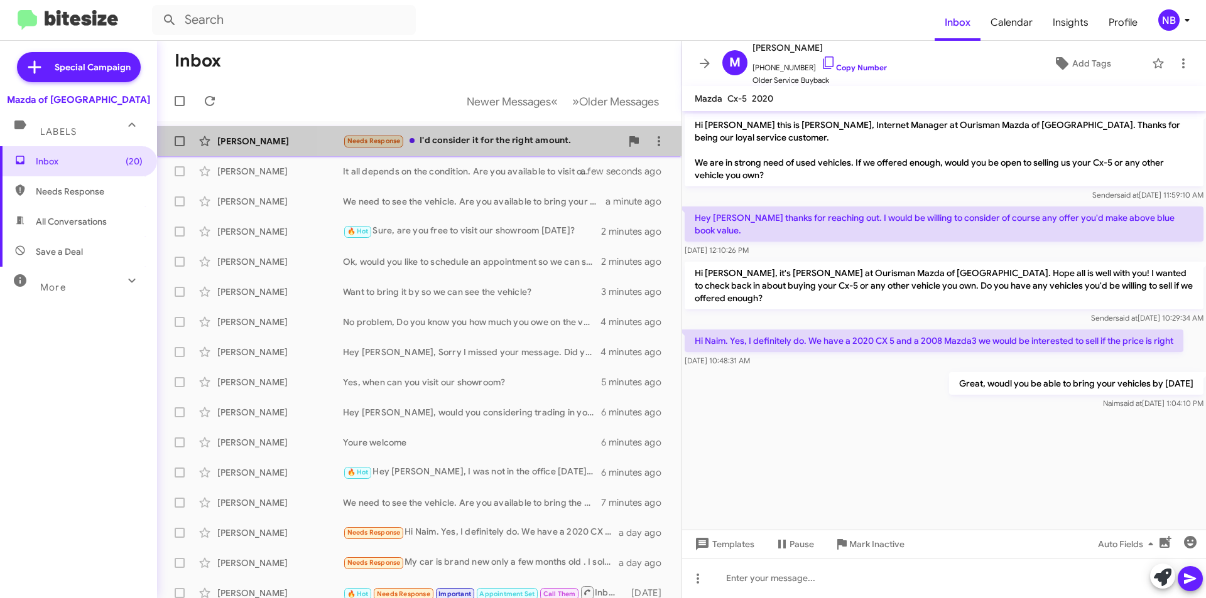
click at [536, 145] on div "Needs Response I'd consider it for the right amount." at bounding box center [482, 141] width 278 height 14
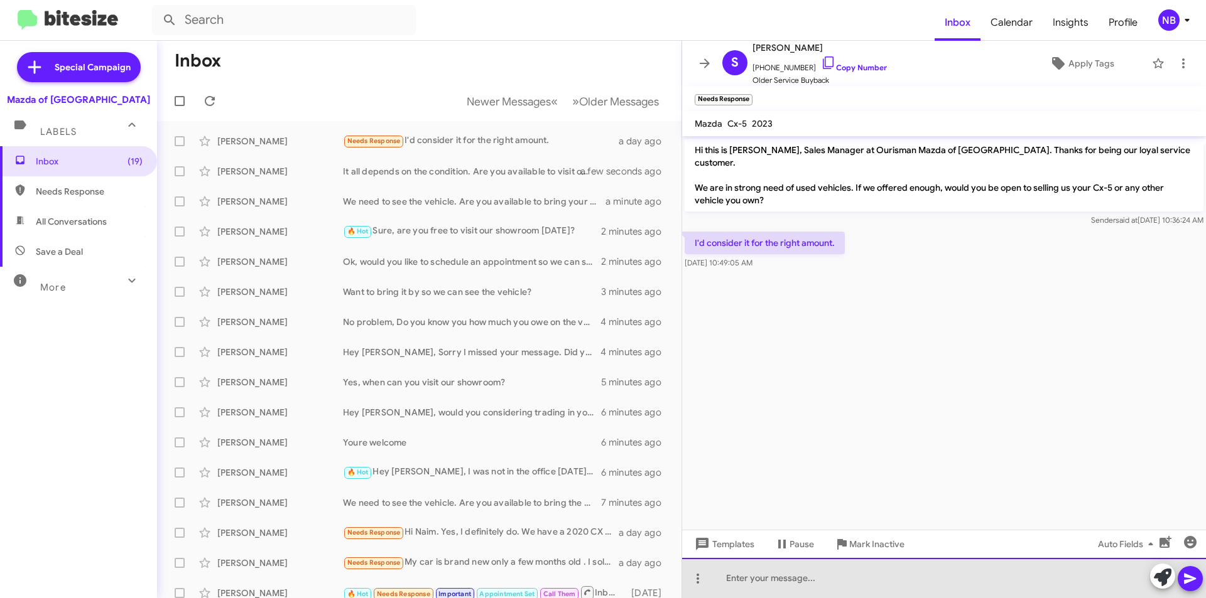
click at [779, 577] on div at bounding box center [944, 578] width 524 height 40
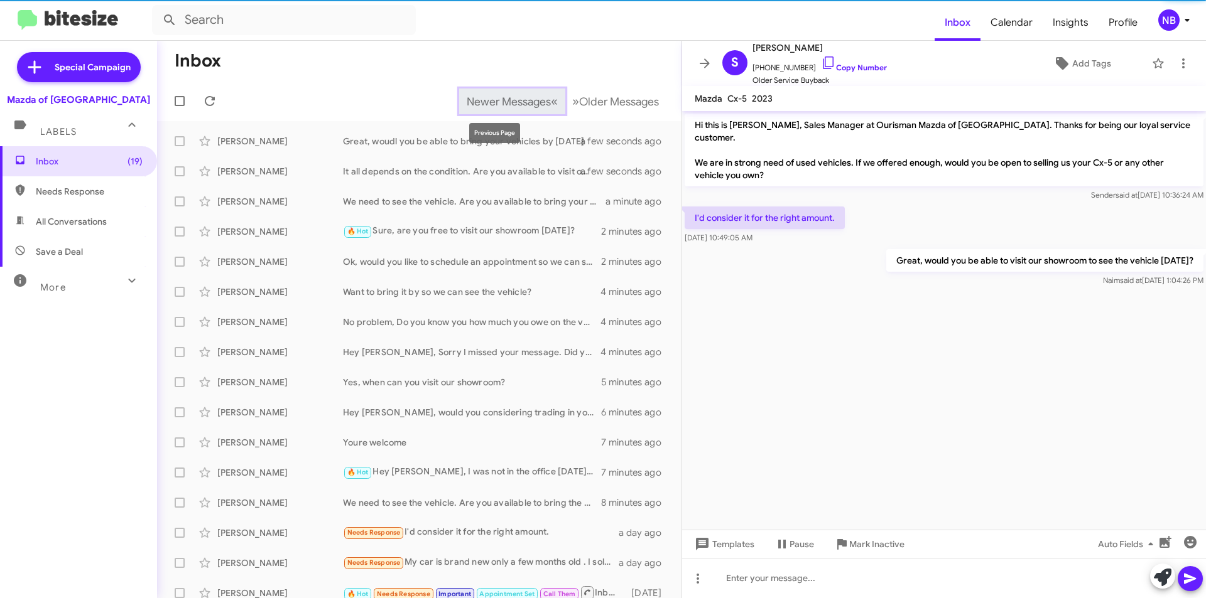
click at [497, 99] on span "Newer Messages" at bounding box center [509, 102] width 84 height 14
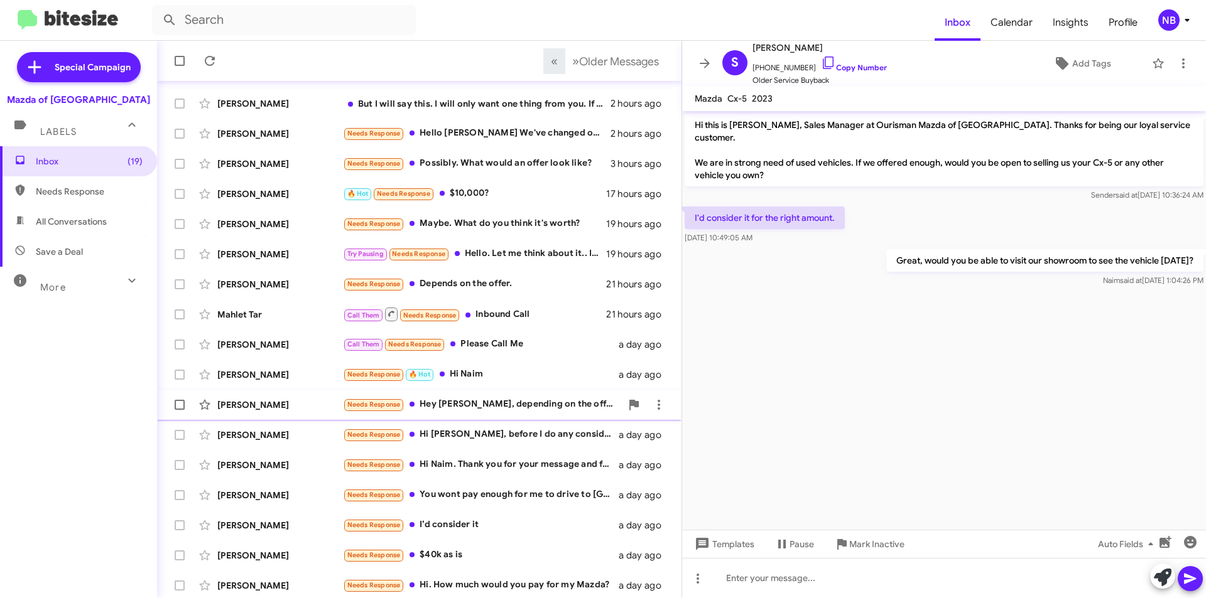
scroll to position [131, 0]
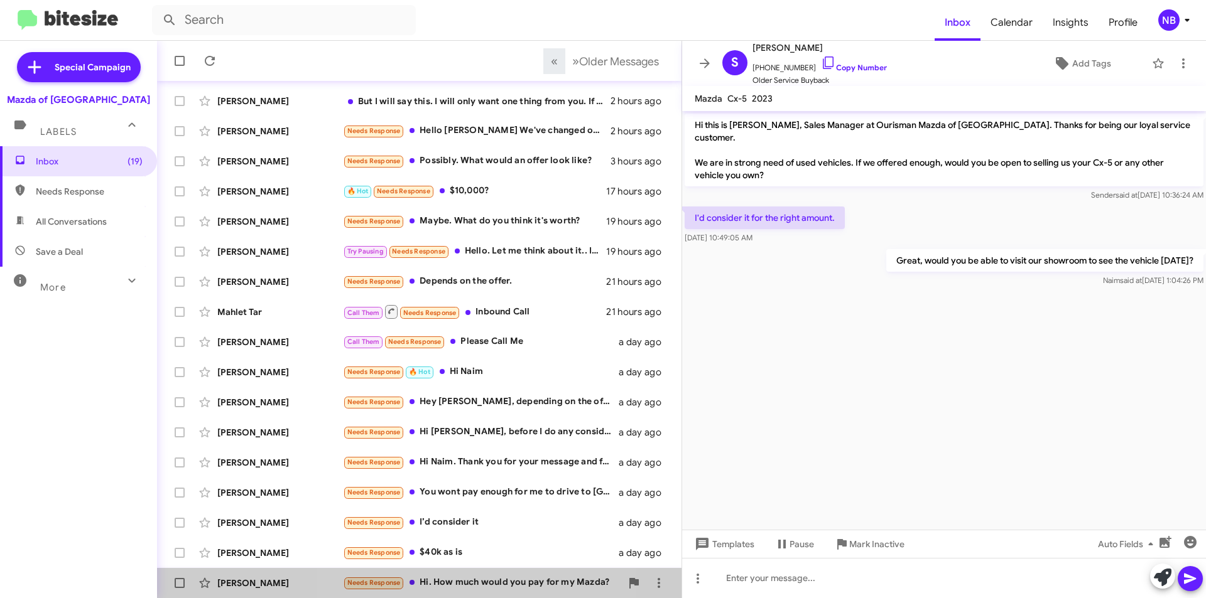
click at [463, 585] on div "Needs Response Hi. How much would you pay for my Mazda?" at bounding box center [482, 583] width 278 height 14
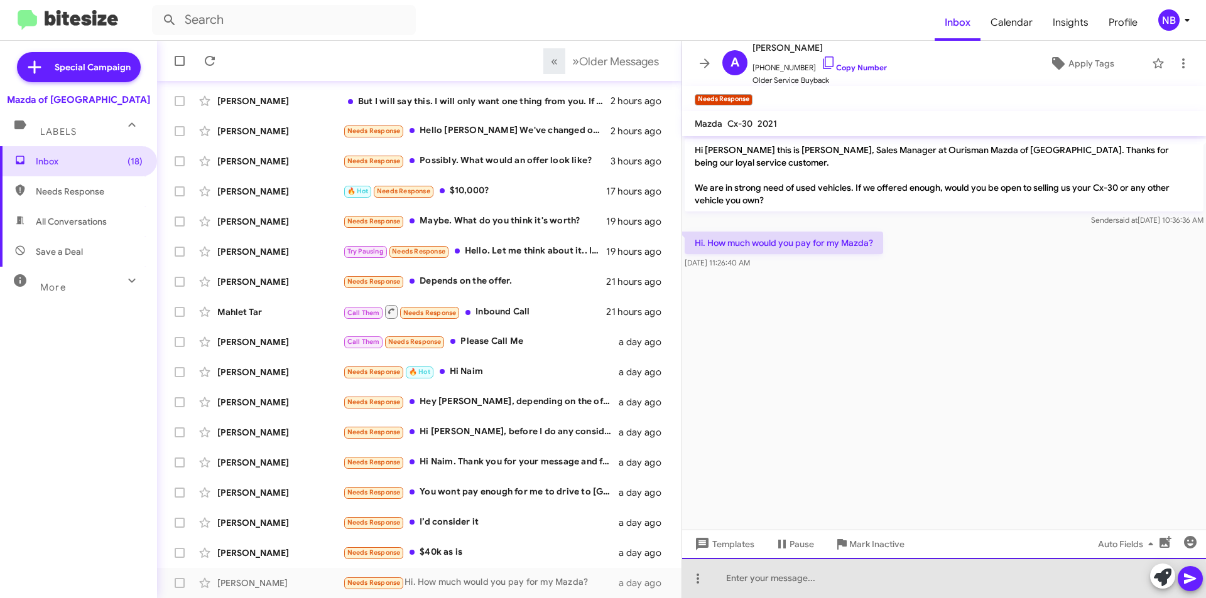
click at [787, 585] on div at bounding box center [944, 578] width 524 height 40
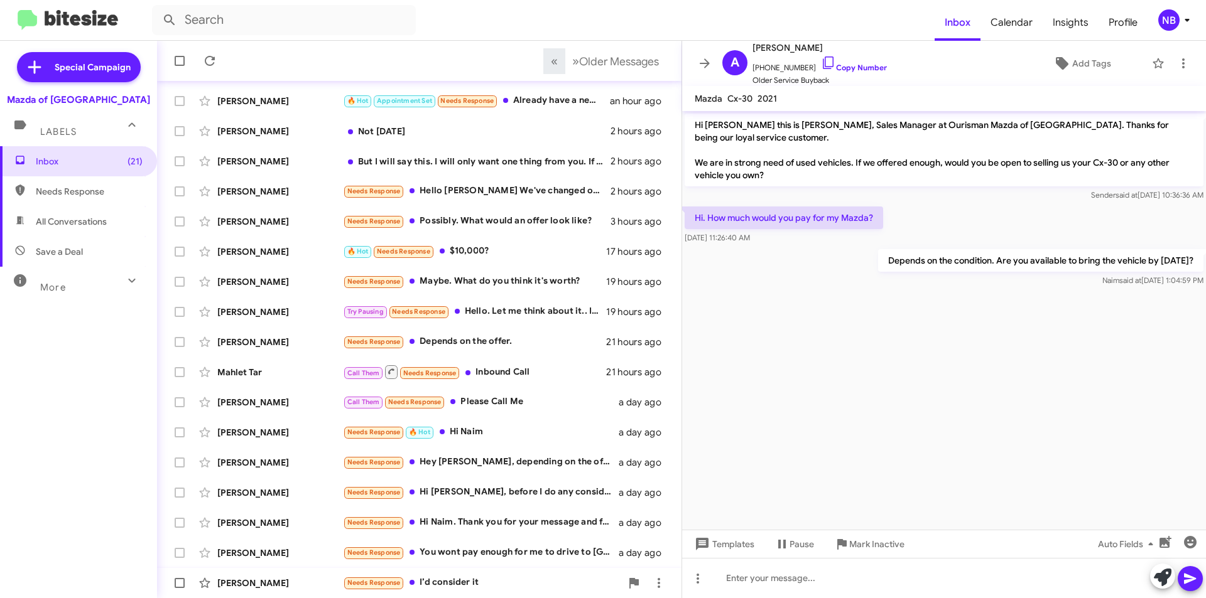
click at [551, 583] on div "Needs Response I’d consider it" at bounding box center [482, 583] width 278 height 14
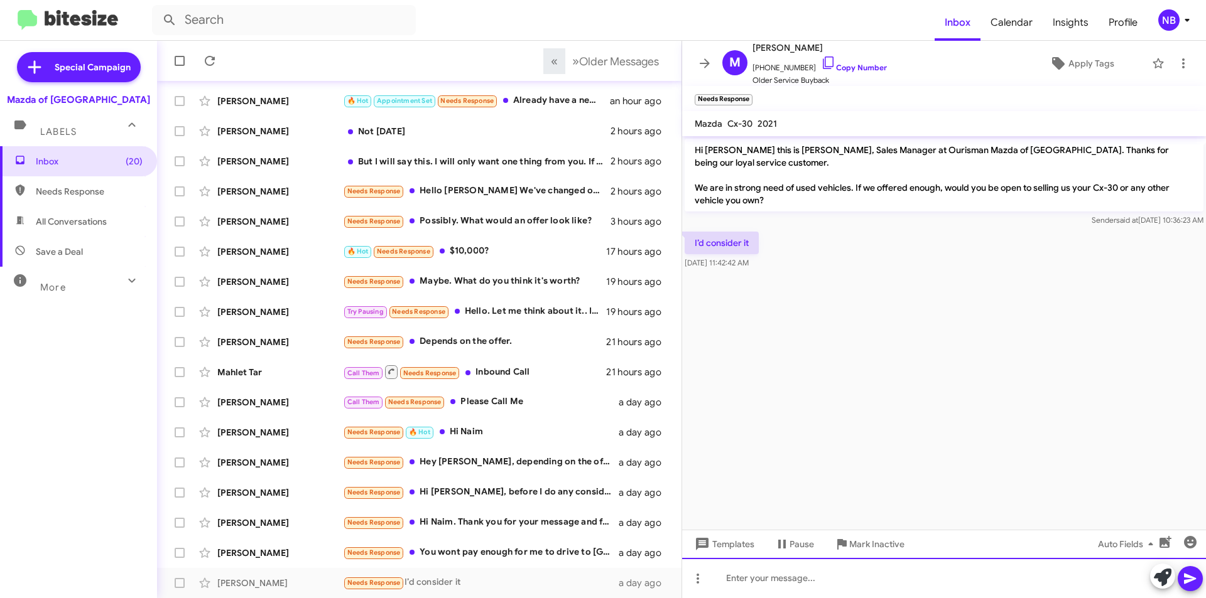
drag, startPoint x: 770, startPoint y: 590, endPoint x: 751, endPoint y: 595, distance: 19.3
click at [760, 589] on div at bounding box center [944, 578] width 524 height 40
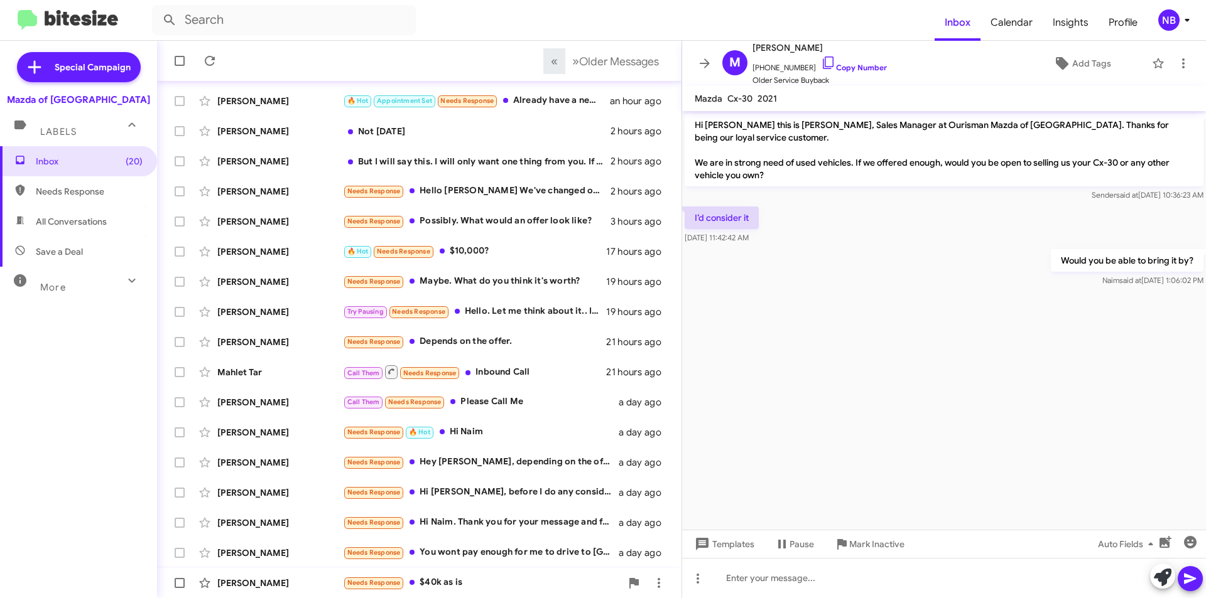
click at [441, 580] on div "Needs Response $40k as is" at bounding box center [482, 583] width 278 height 14
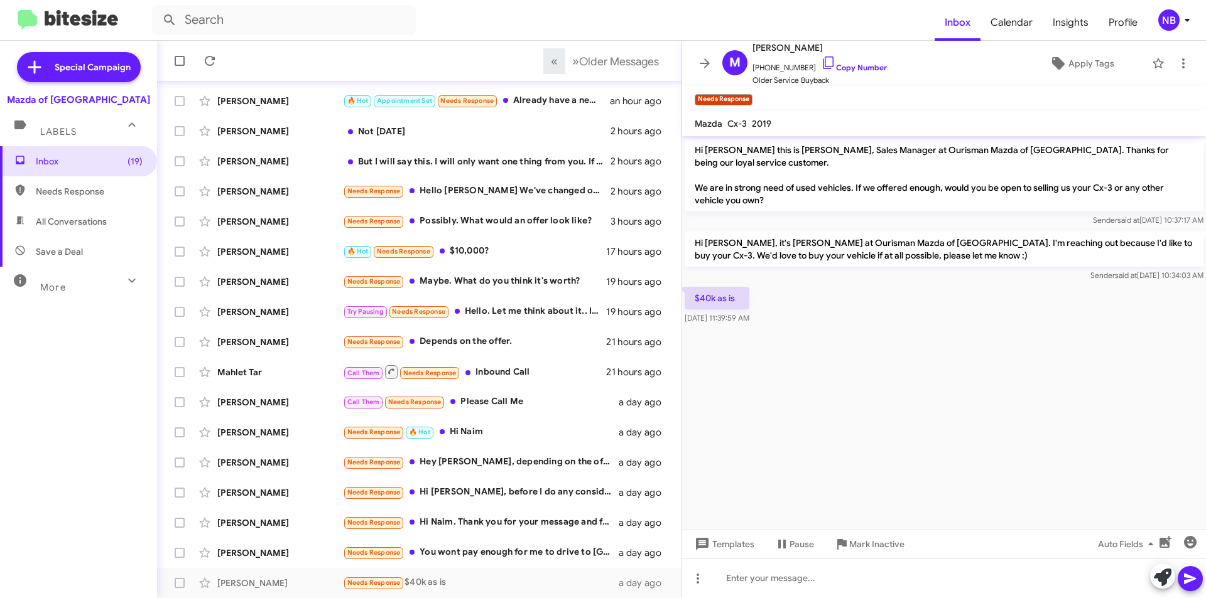
drag, startPoint x: 750, startPoint y: 241, endPoint x: 961, endPoint y: 257, distance: 211.0
click at [961, 257] on p "Hi [PERSON_NAME], it's [PERSON_NAME] at Ourisman Mazda of [GEOGRAPHIC_DATA]. I'…" at bounding box center [943, 249] width 519 height 35
click at [891, 261] on p "Hi [PERSON_NAME], it's [PERSON_NAME] at Ourisman Mazda of [GEOGRAPHIC_DATA]. I'…" at bounding box center [943, 249] width 519 height 35
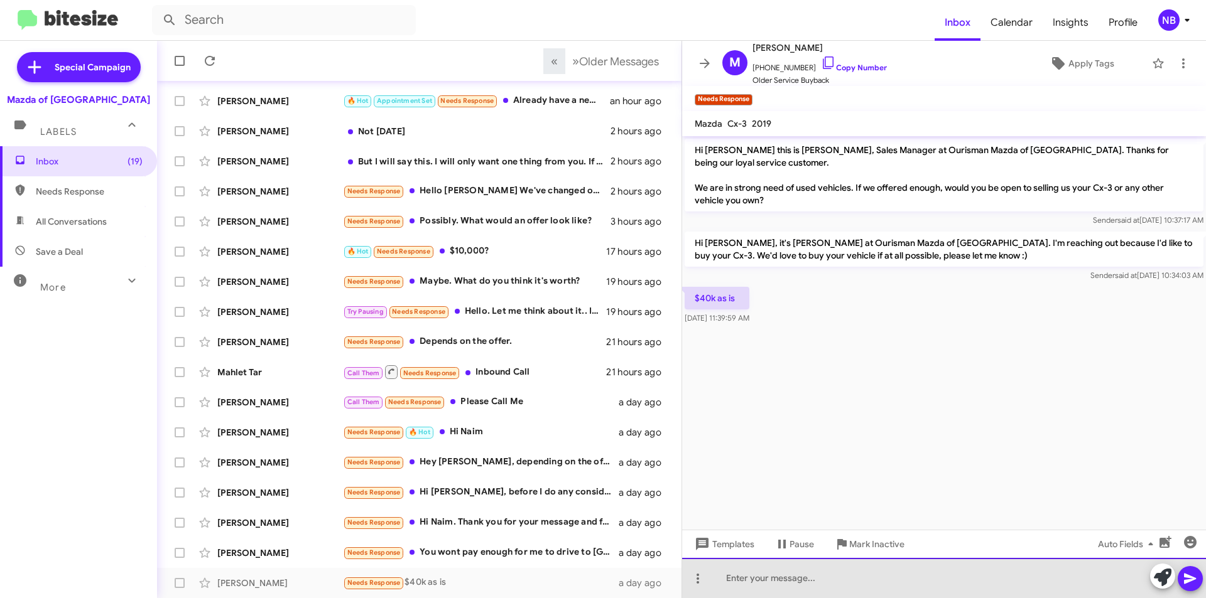
click at [794, 581] on div at bounding box center [944, 578] width 524 height 40
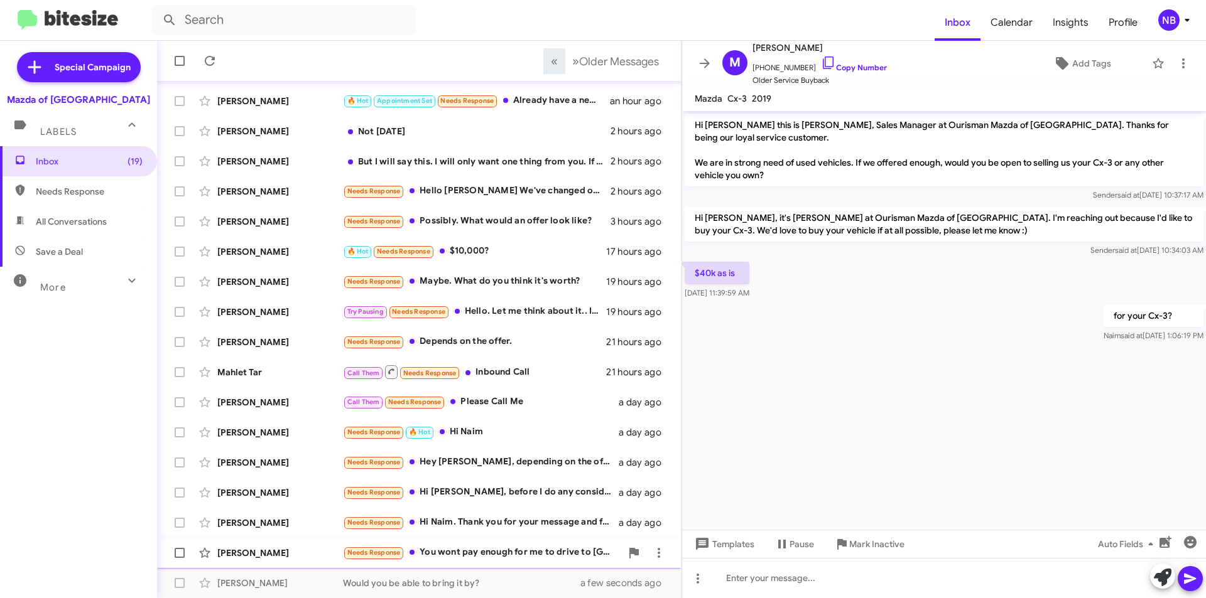
click at [517, 550] on div "Needs Response You wont pay enough for me to drive to [GEOGRAPHIC_DATA]." at bounding box center [482, 553] width 278 height 14
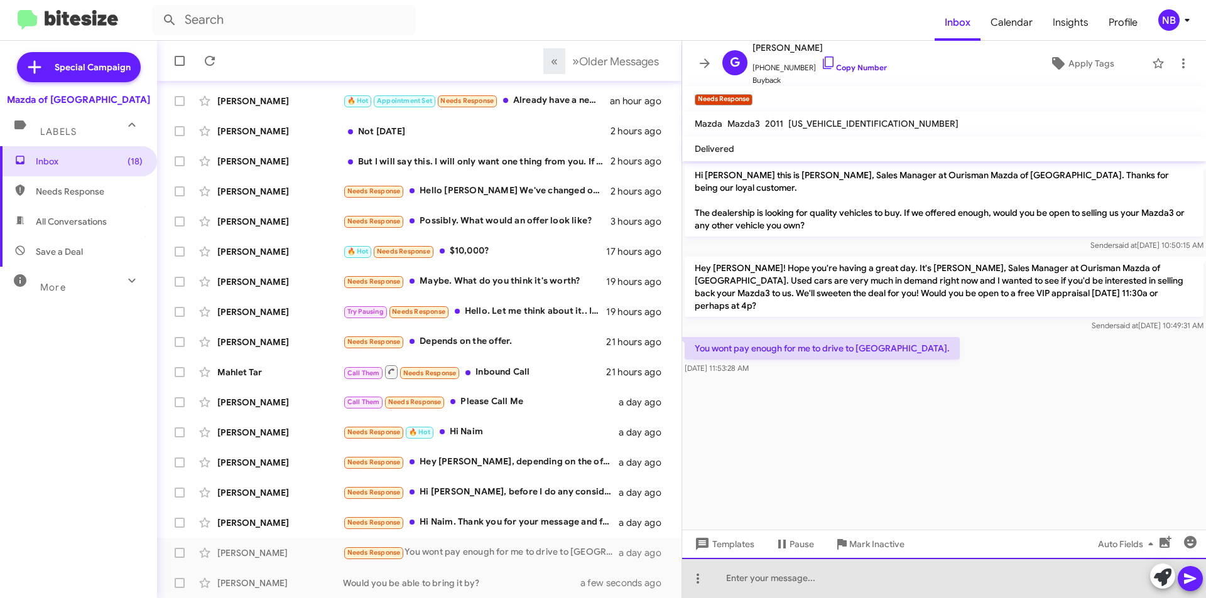
click at [799, 580] on div at bounding box center [944, 578] width 524 height 40
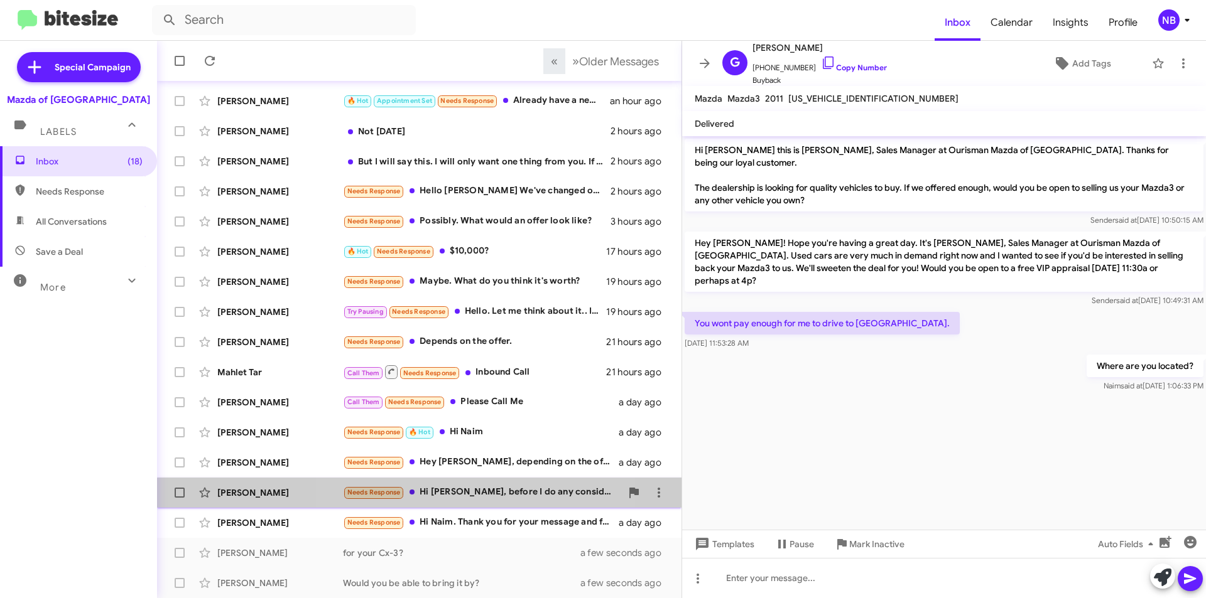
click at [491, 507] on span "[PERSON_NAME] Needs Response Hi Naim, before I do any considerations, can you g…" at bounding box center [419, 493] width 524 height 30
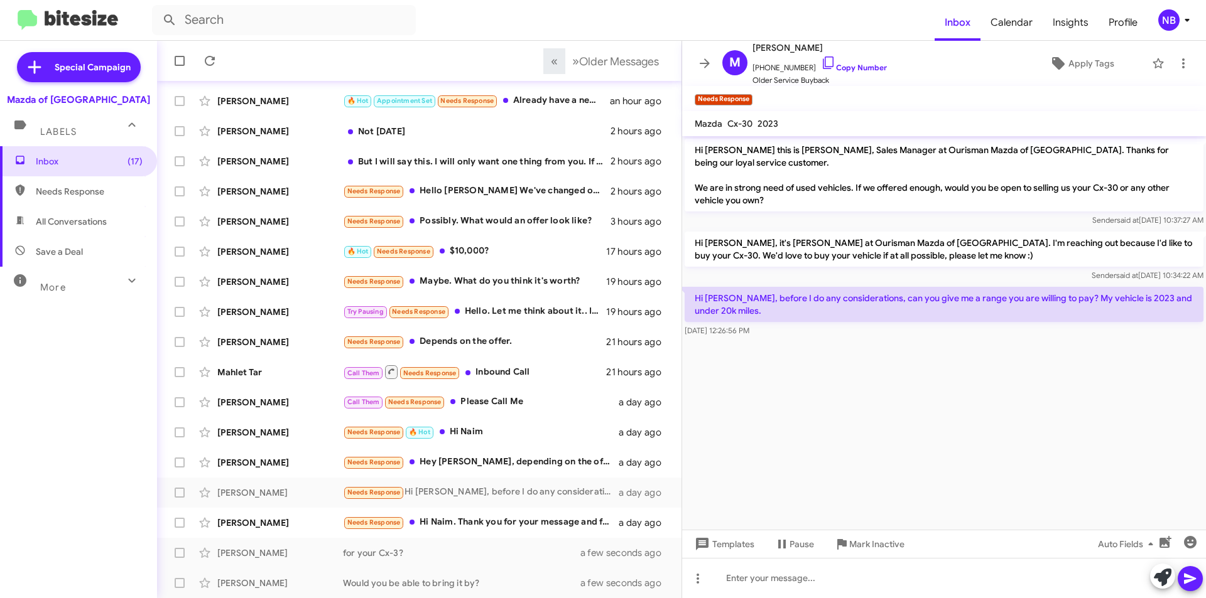
drag, startPoint x: 727, startPoint y: 307, endPoint x: 848, endPoint y: 296, distance: 121.7
click at [847, 297] on p "Hi [PERSON_NAME], before I do any considerations, can you give me a range you a…" at bounding box center [943, 304] width 519 height 35
click at [850, 296] on p "Hi [PERSON_NAME], before I do any considerations, can you give me a range you a…" at bounding box center [943, 304] width 519 height 35
click at [895, 295] on p "Hi [PERSON_NAME], before I do any considerations, can you give me a range you a…" at bounding box center [943, 304] width 519 height 35
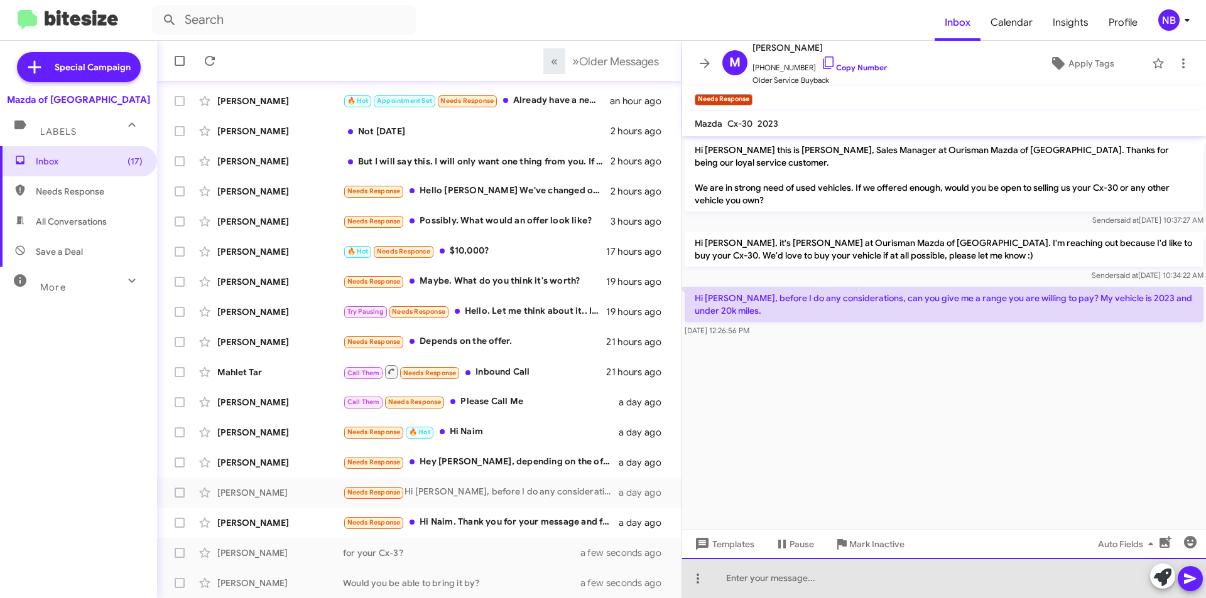
click at [779, 588] on div at bounding box center [944, 578] width 524 height 40
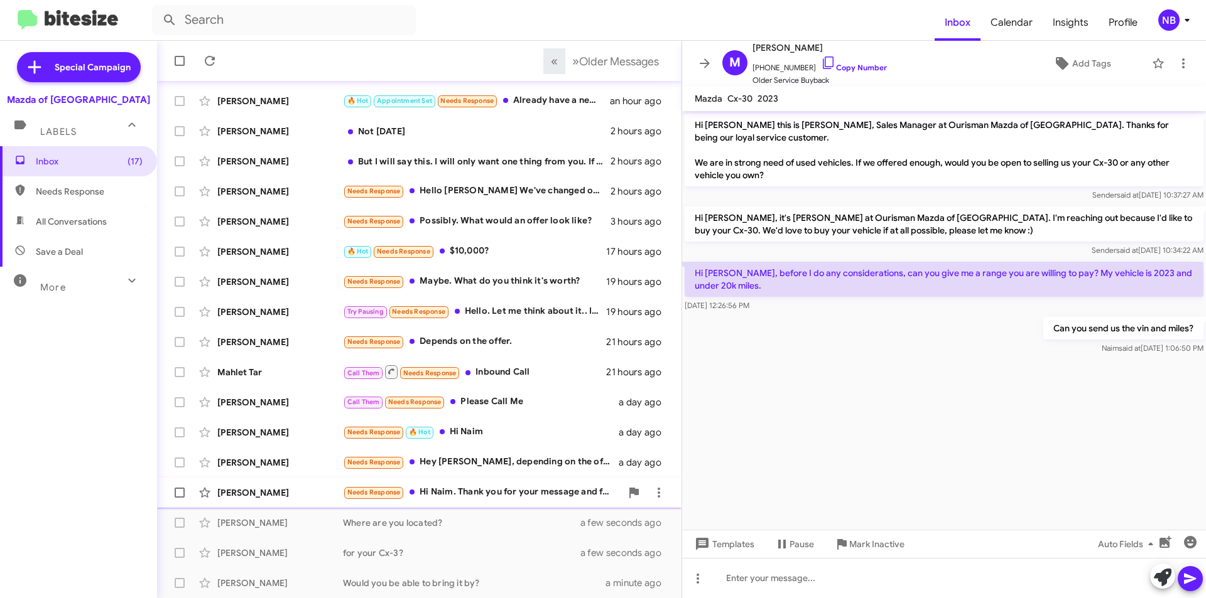
click at [472, 487] on div "Needs Response Hi [PERSON_NAME]. Thank you for your message and for reaching ou…" at bounding box center [482, 492] width 278 height 14
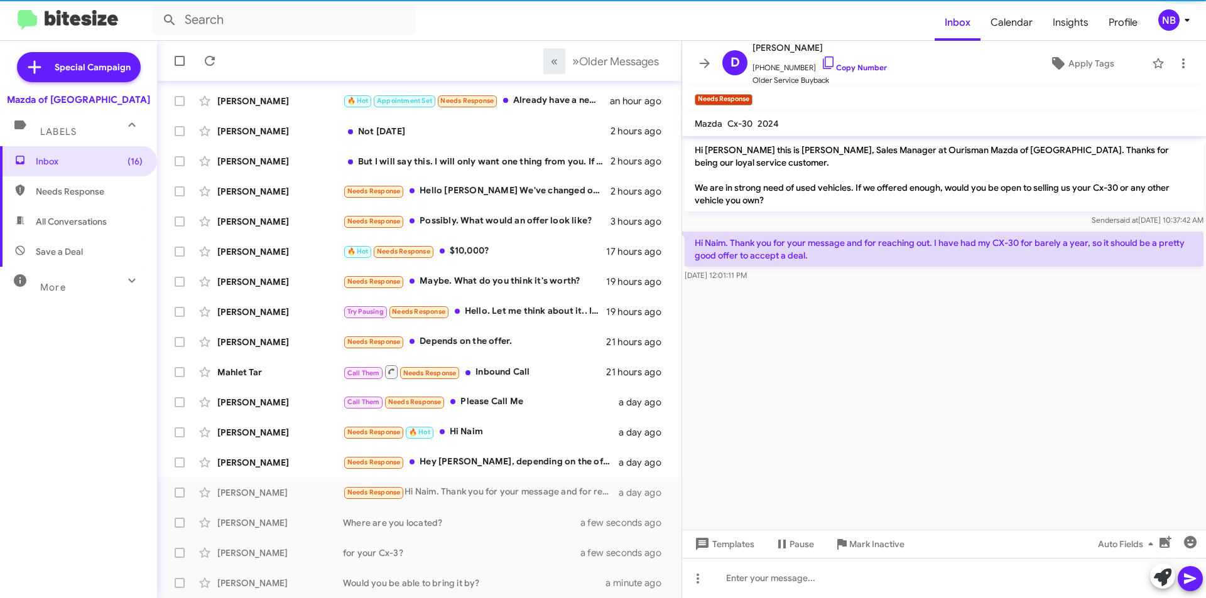
drag, startPoint x: 867, startPoint y: 235, endPoint x: 968, endPoint y: 254, distance: 102.2
click at [968, 254] on p "Hi Naim. Thank you for your message and for reaching out. I have had my CX-30 f…" at bounding box center [943, 249] width 519 height 35
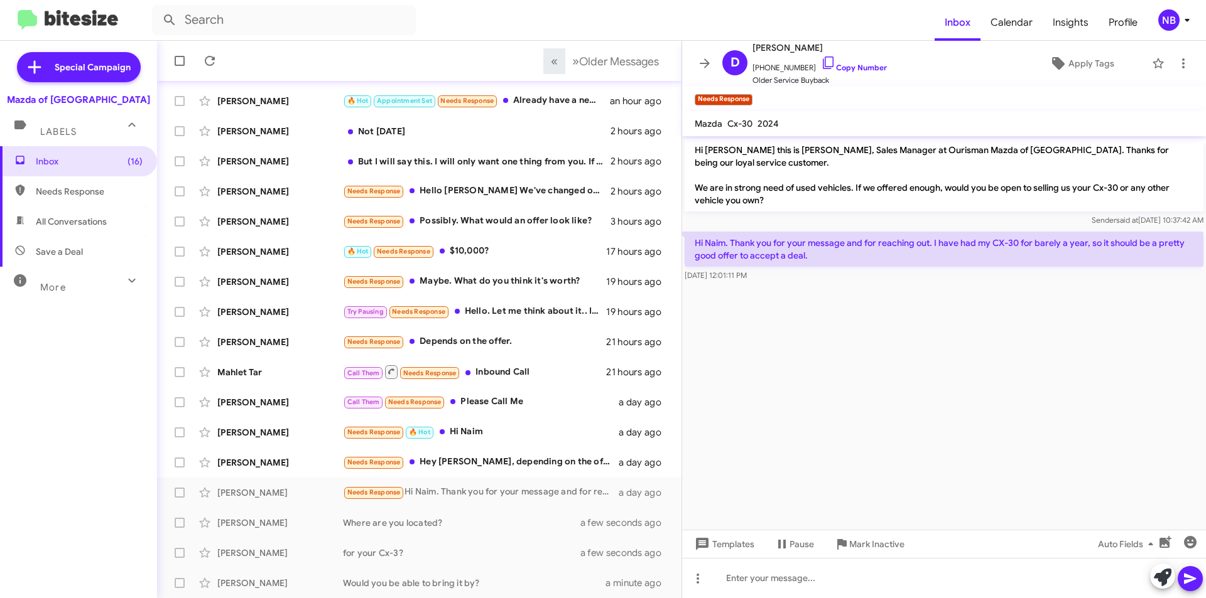
click at [1078, 233] on p "Hi Naim. Thank you for your message and for reaching out. I have had my CX-30 f…" at bounding box center [943, 249] width 519 height 35
click at [754, 582] on div at bounding box center [944, 578] width 524 height 40
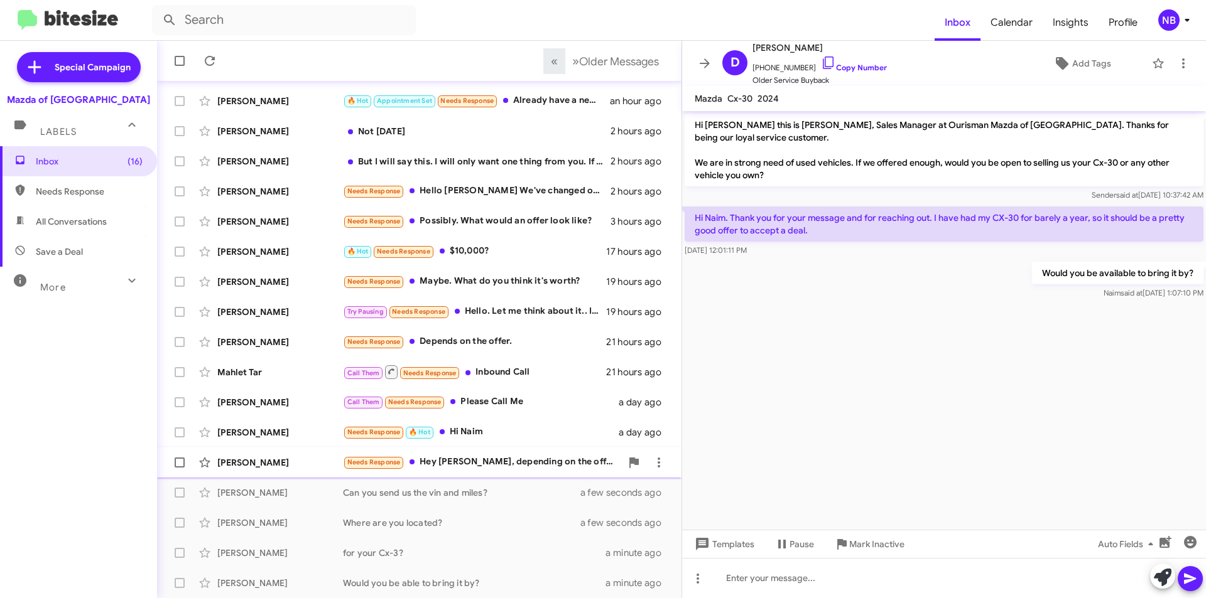
click at [466, 456] on div "Needs Response Hey [PERSON_NAME], depending on the offer and other constituents…" at bounding box center [482, 462] width 278 height 14
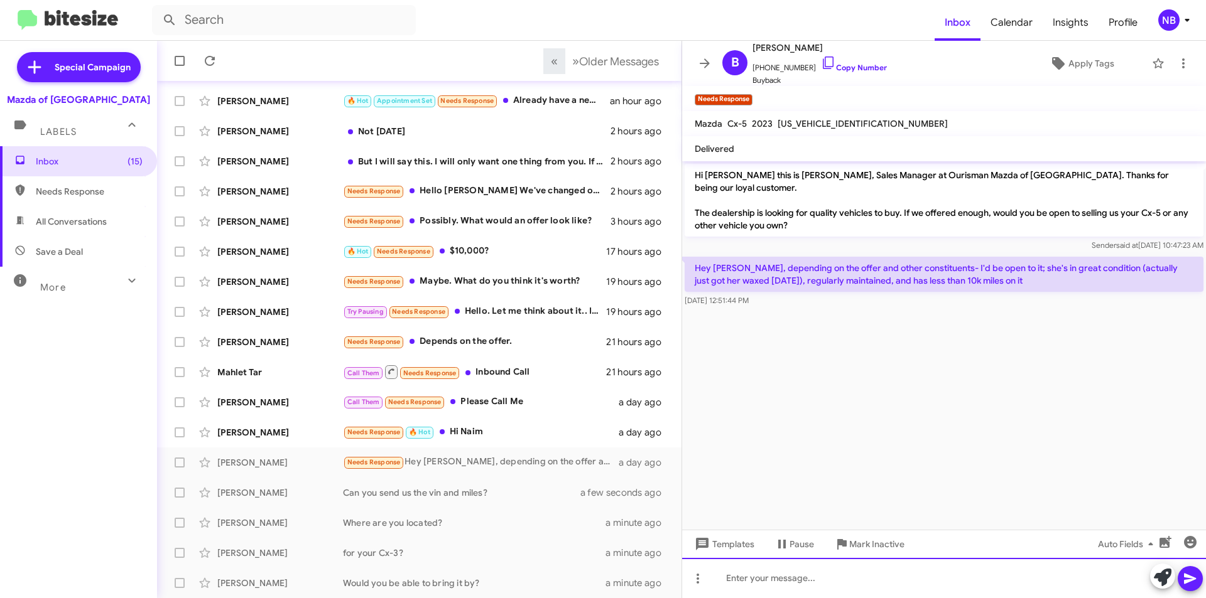
click at [790, 572] on div at bounding box center [944, 578] width 524 height 40
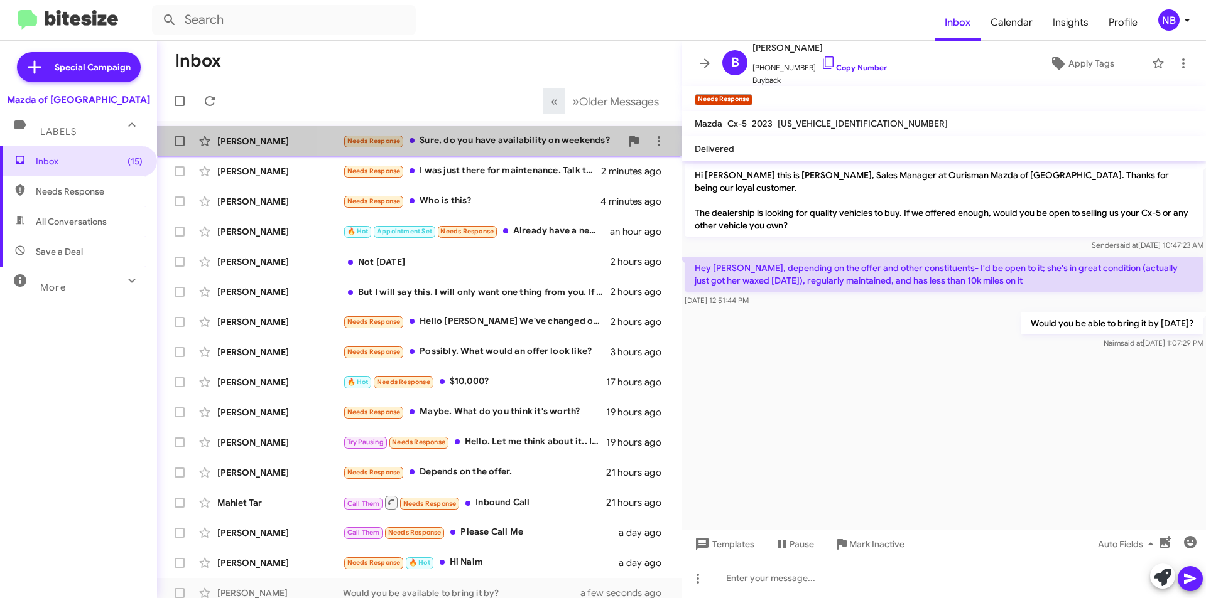
click at [526, 143] on div "Needs Response Sure, do you have availability on weekends?" at bounding box center [482, 141] width 278 height 14
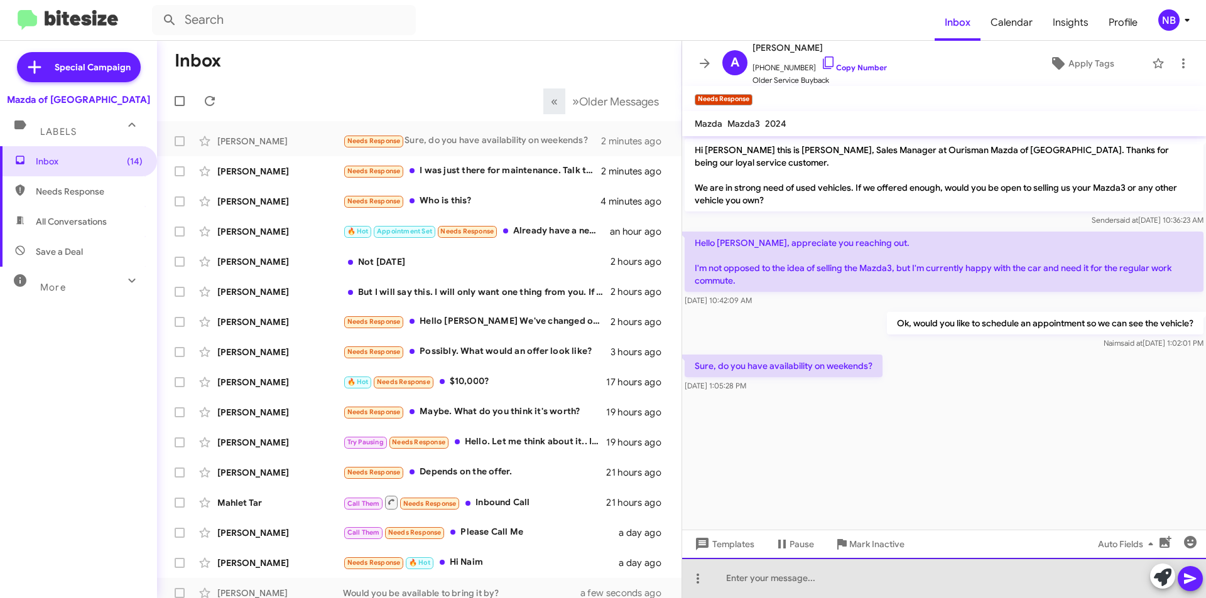
click at [888, 581] on div at bounding box center [944, 578] width 524 height 40
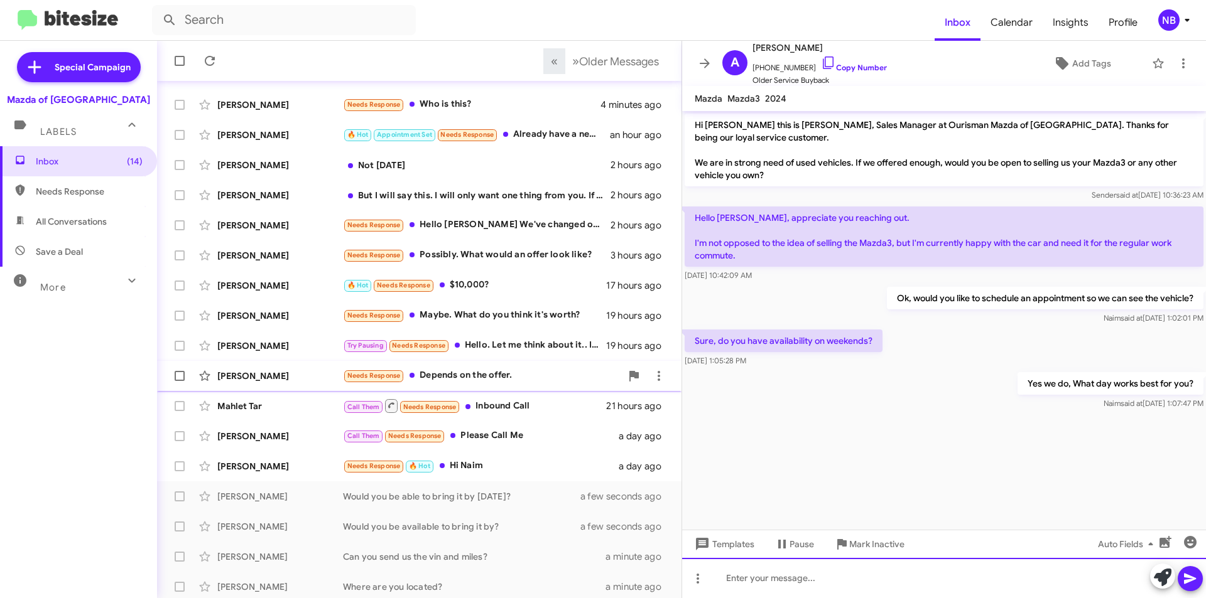
scroll to position [131, 0]
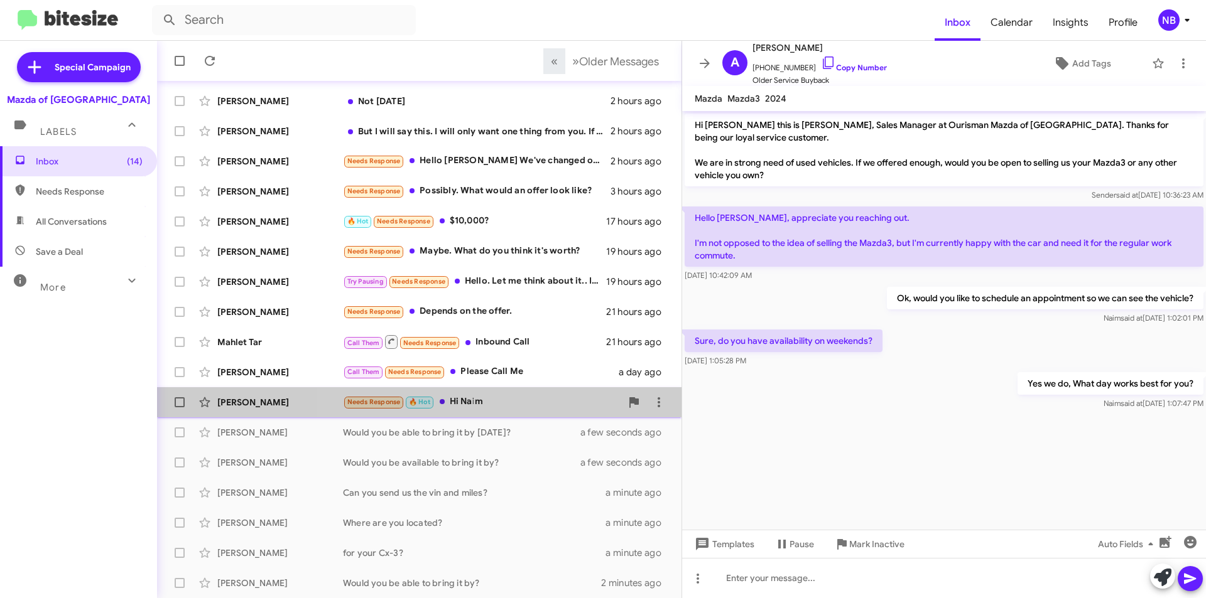
click at [541, 408] on div "Needs Response 🔥 Hot Hi Naim" at bounding box center [482, 402] width 278 height 14
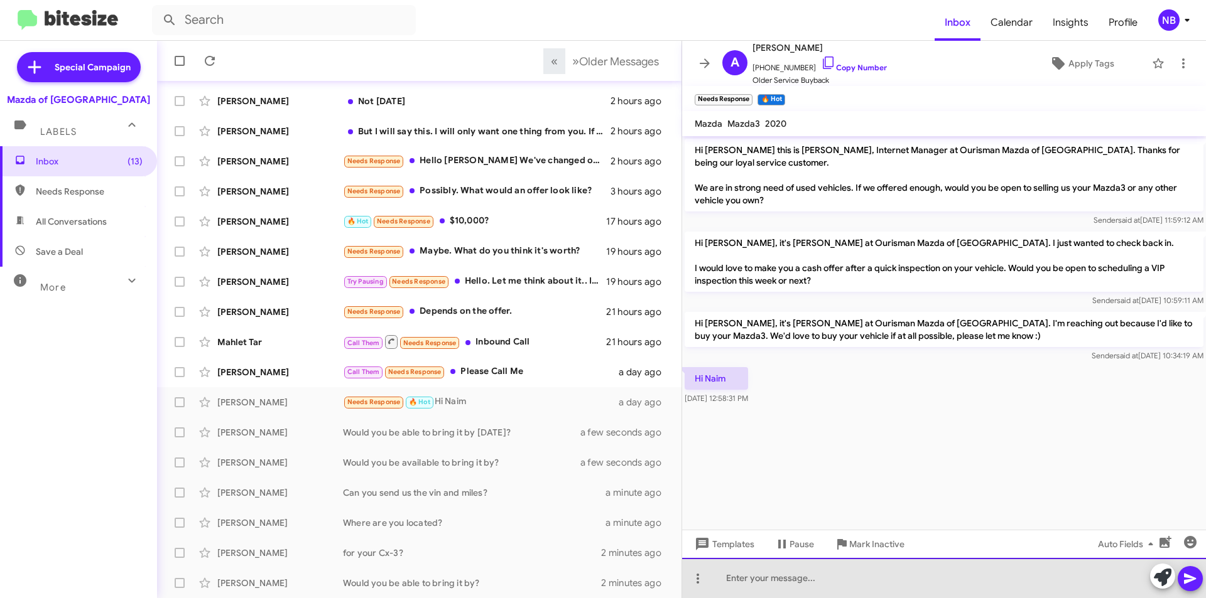
drag, startPoint x: 794, startPoint y: 569, endPoint x: 782, endPoint y: 573, distance: 12.7
click at [789, 571] on div at bounding box center [944, 578] width 524 height 40
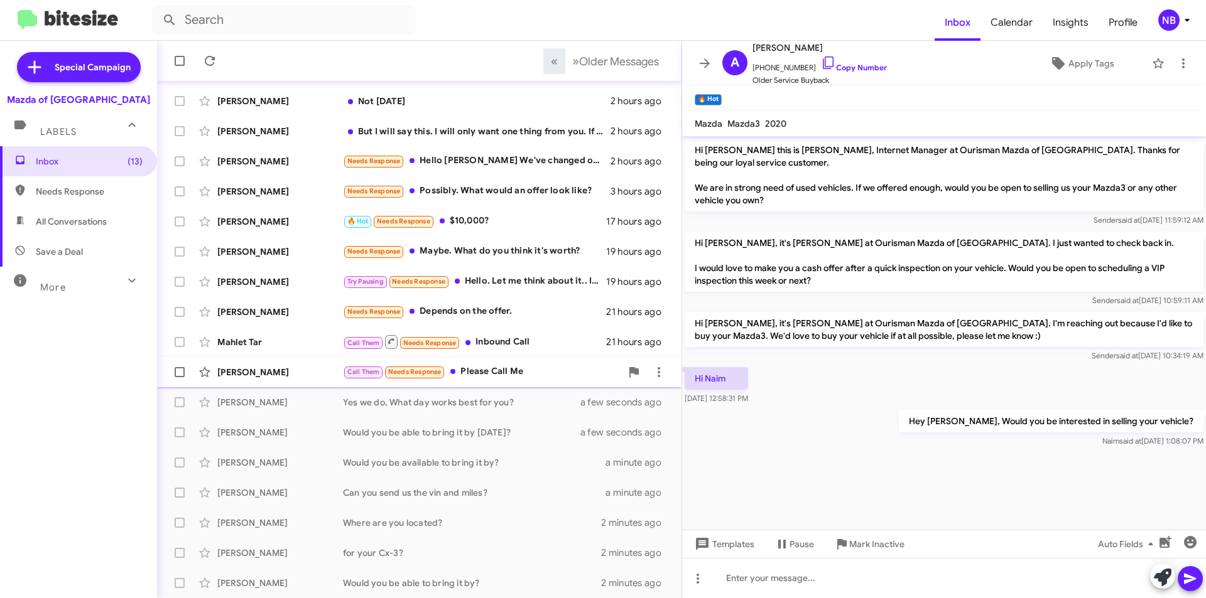
click at [492, 373] on div "Call Them Needs Response ‏Please Call Me" at bounding box center [482, 372] width 278 height 14
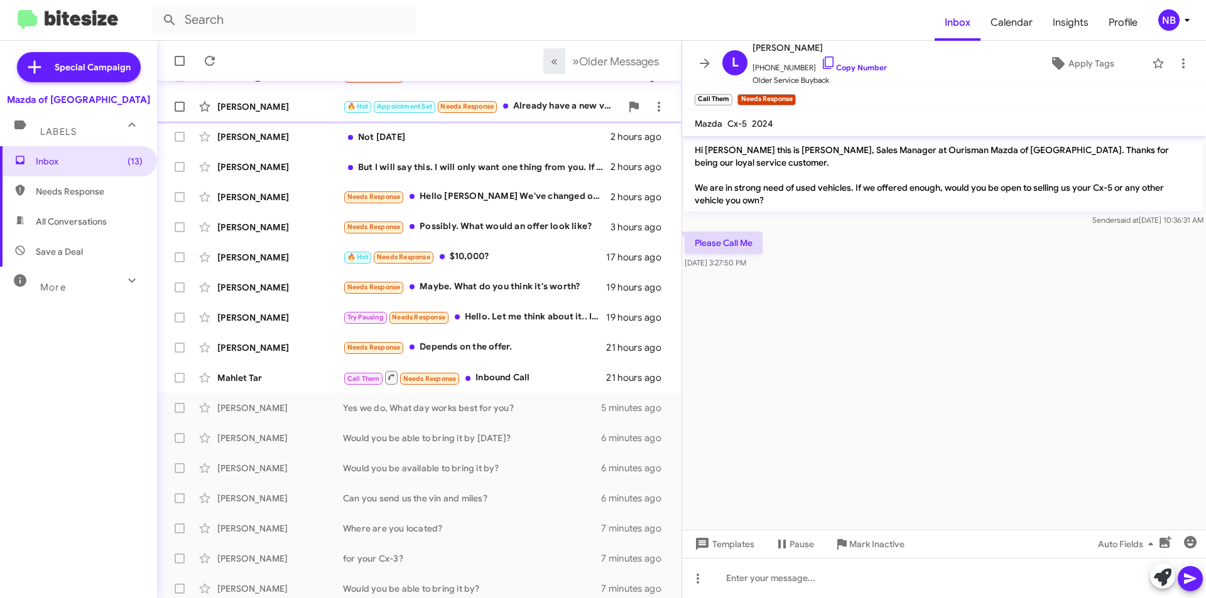
scroll to position [126, 0]
click at [836, 68] on link "Copy Number" at bounding box center [854, 67] width 66 height 9
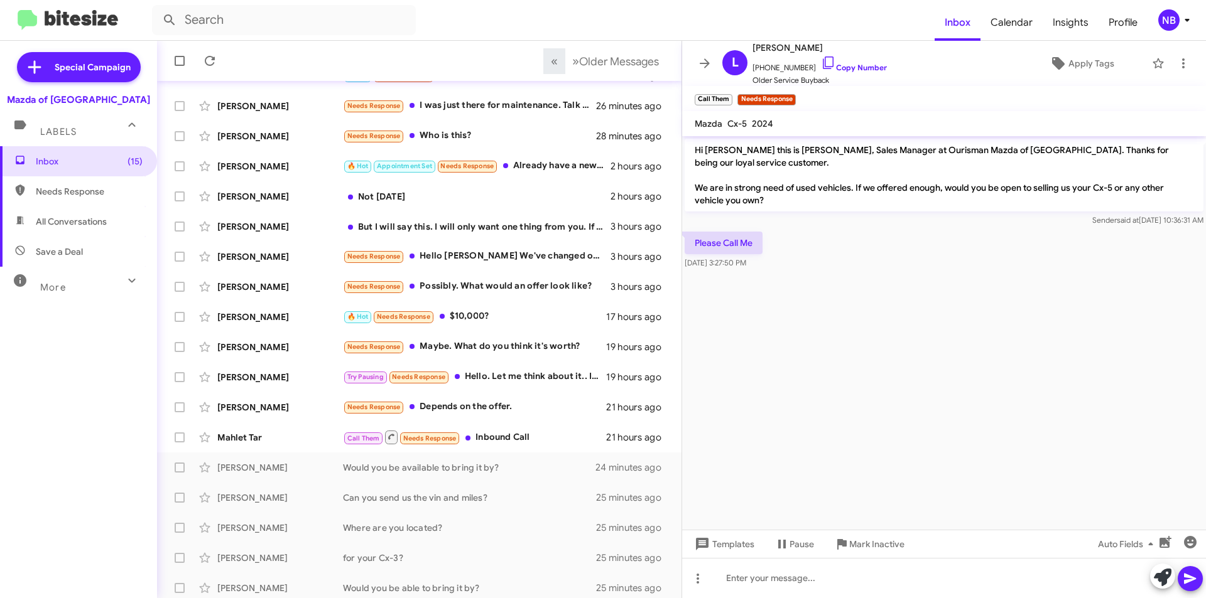
scroll to position [131, 0]
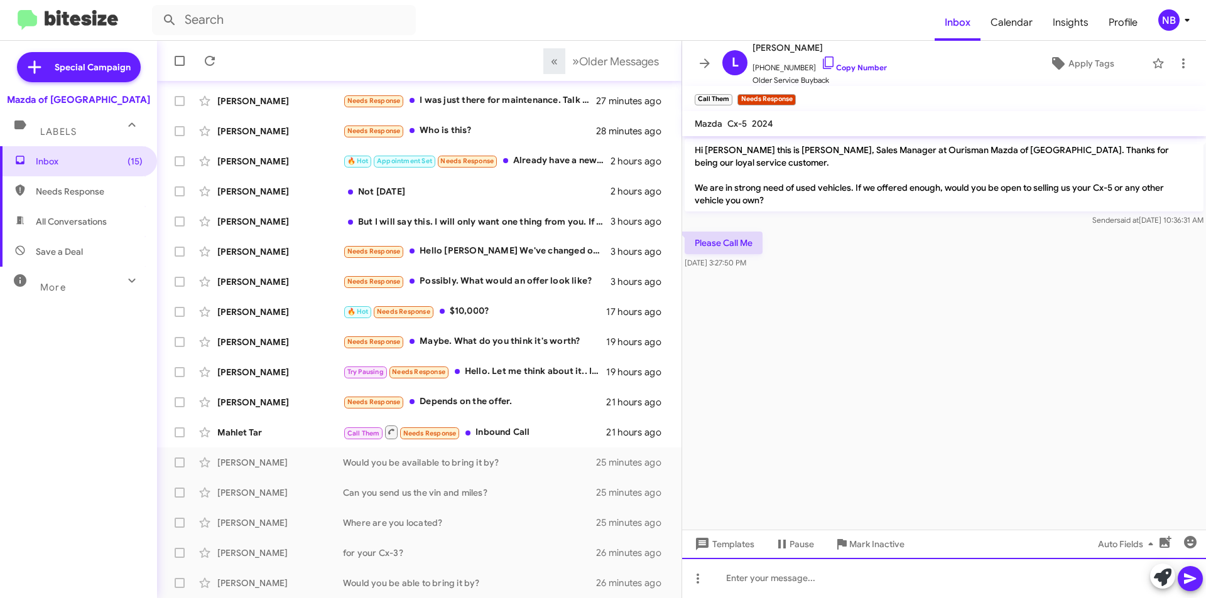
click at [758, 578] on div at bounding box center [944, 578] width 524 height 40
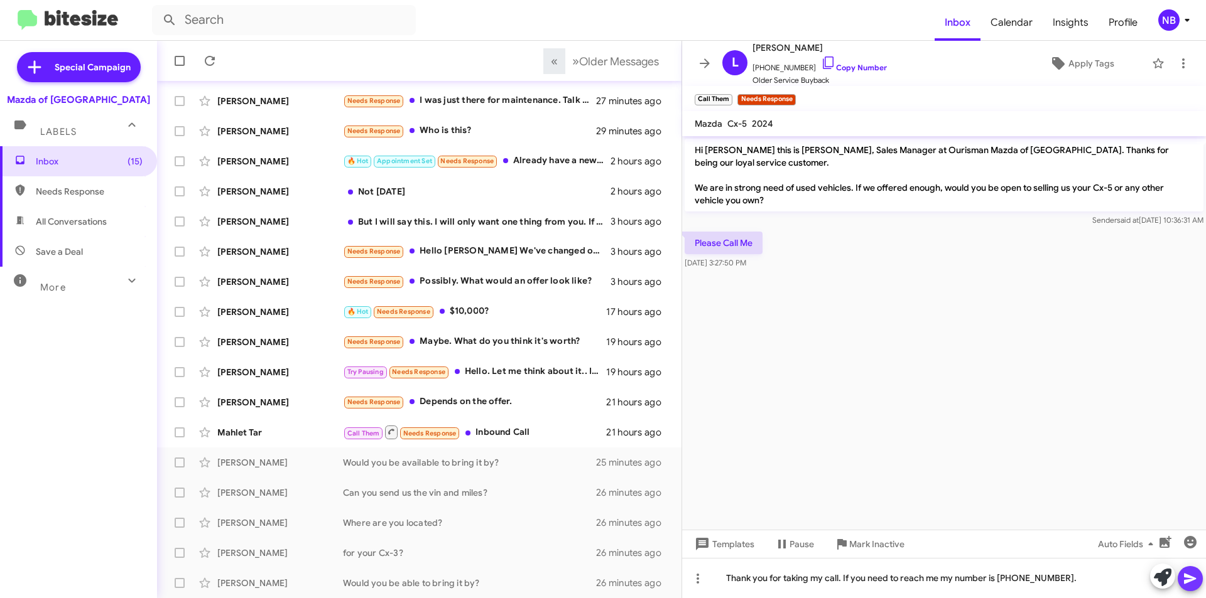
click at [1182, 576] on button at bounding box center [1189, 578] width 25 height 25
